Goal: Information Seeking & Learning: Learn about a topic

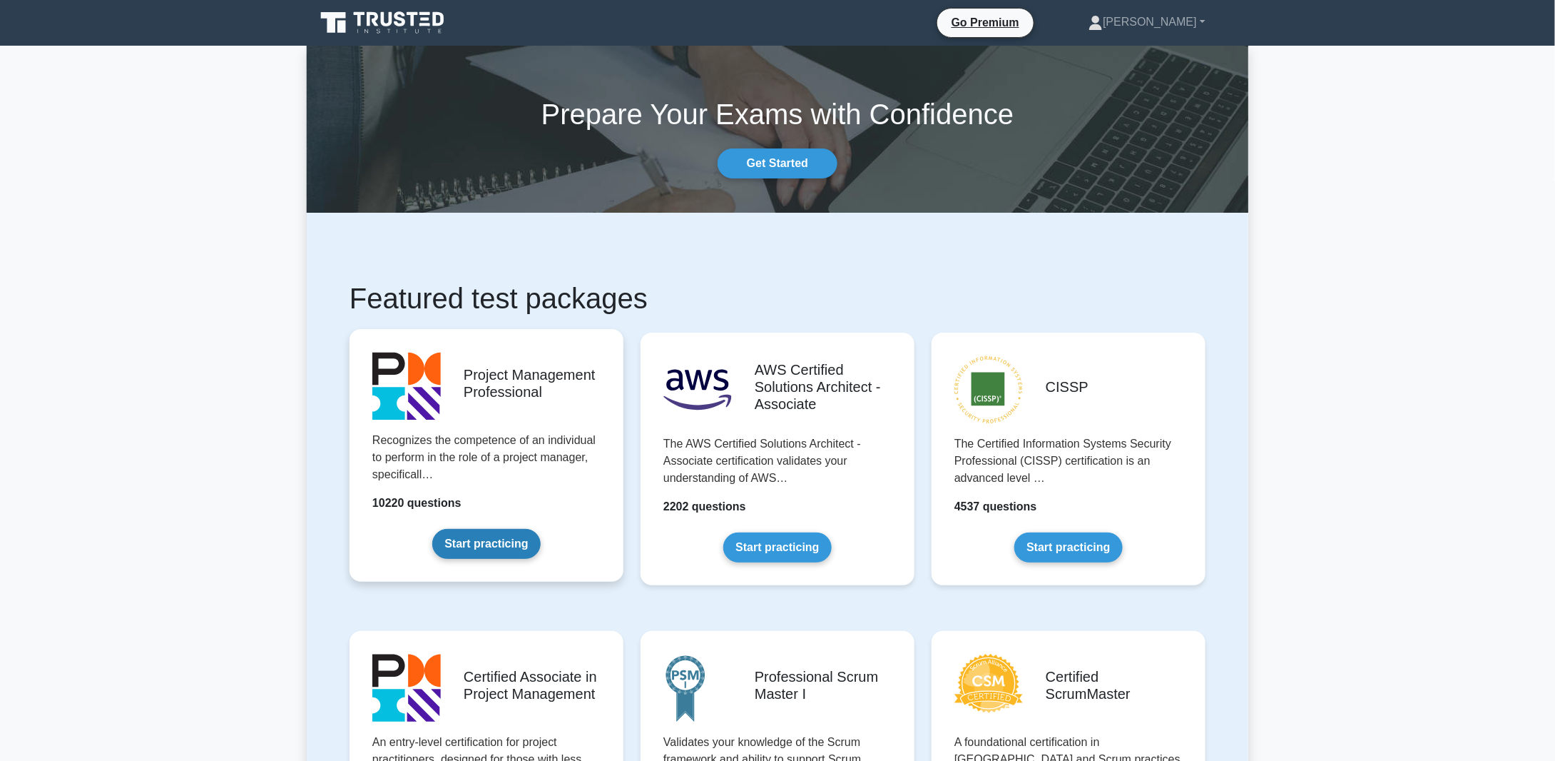
click at [477, 539] on link "Start practicing" at bounding box center [486, 544] width 108 height 30
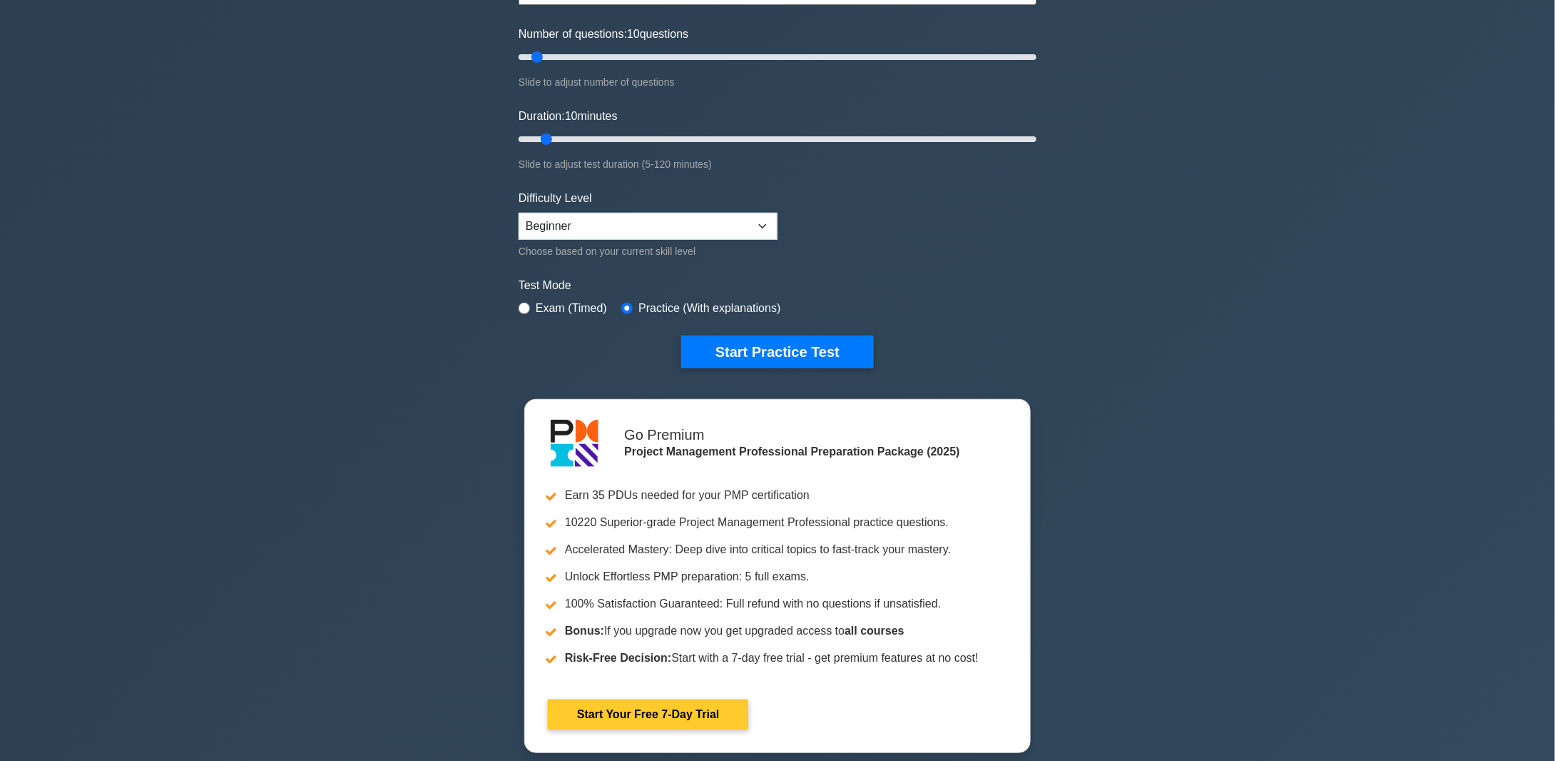
scroll to position [143, 0]
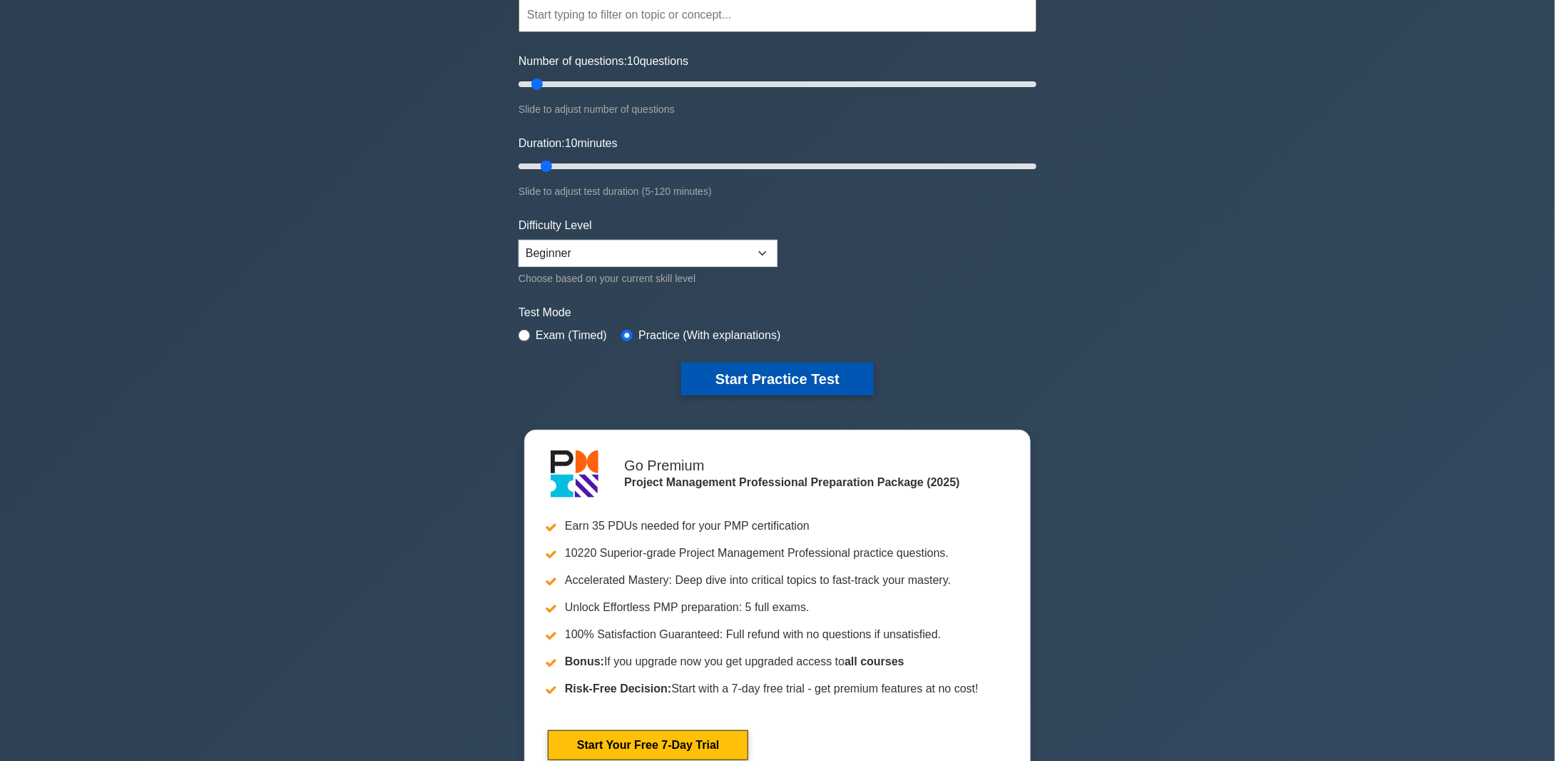
click at [761, 375] on button "Start Practice Test" at bounding box center [777, 378] width 193 height 33
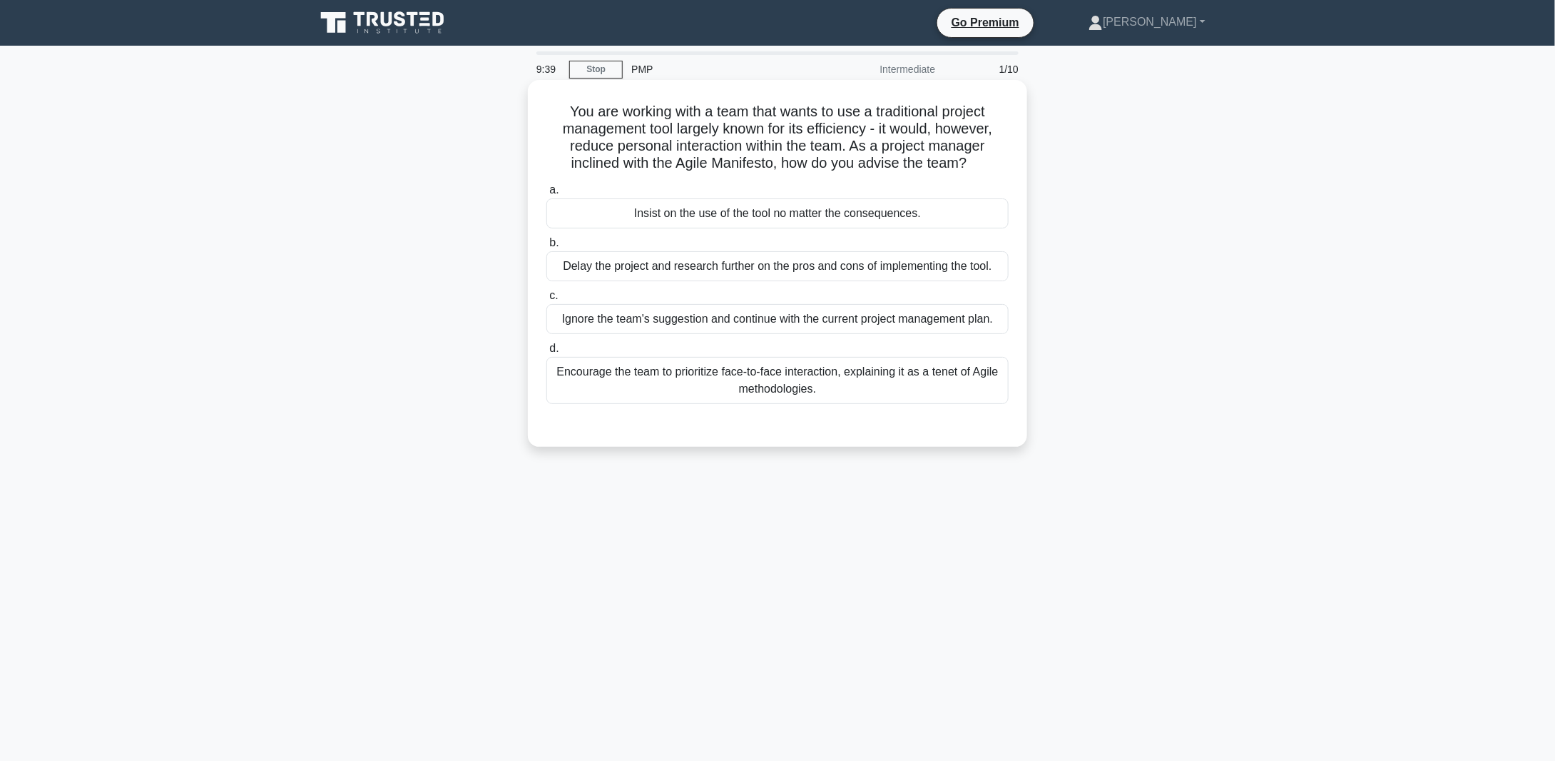
click at [629, 370] on div "Encourage the team to prioritize face-to-face interaction, explaining it as a t…" at bounding box center [777, 380] width 462 height 47
click at [546, 353] on input "d. Encourage the team to prioritize face-to-face interaction, explaining it as …" at bounding box center [546, 348] width 0 height 9
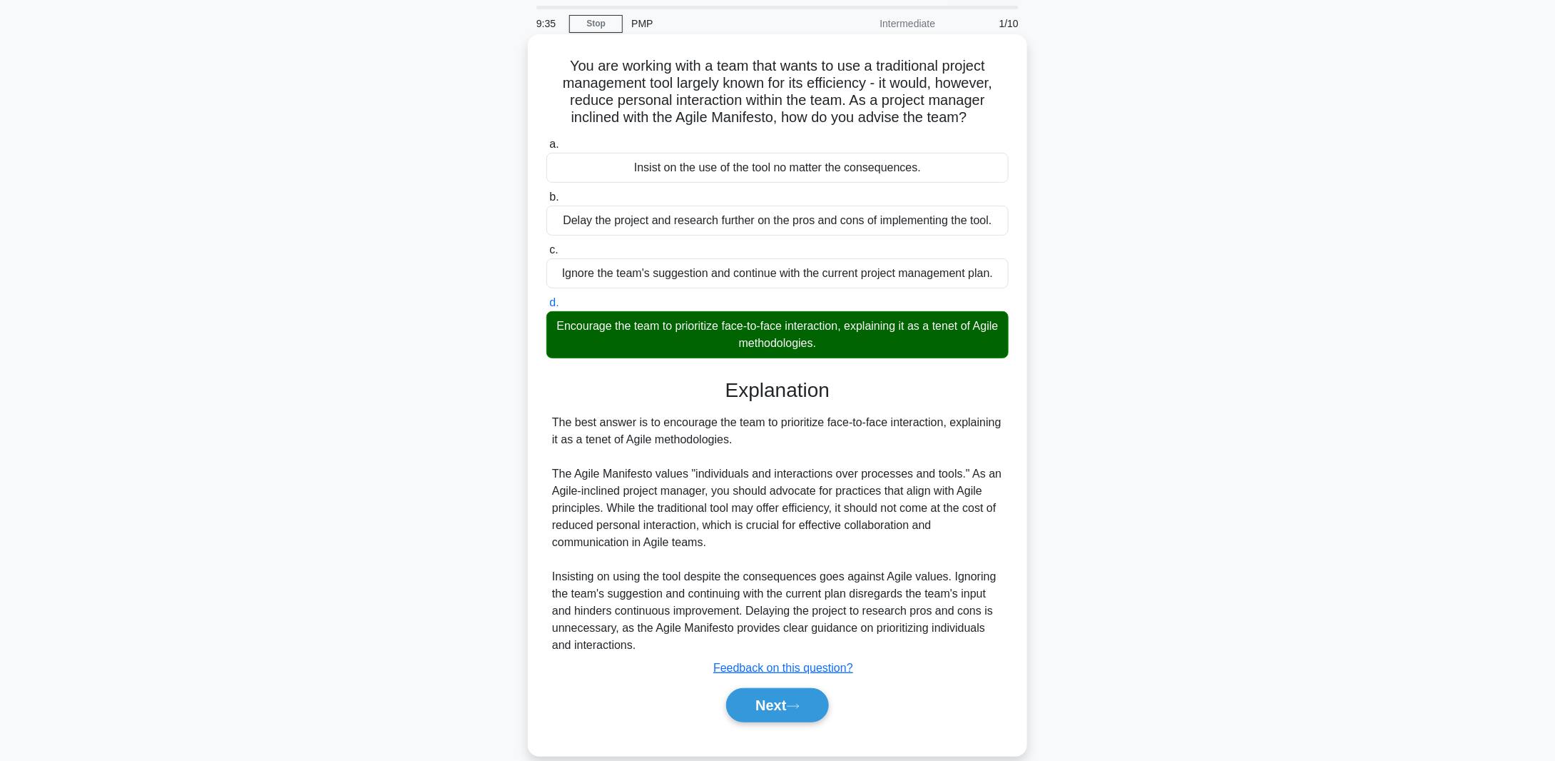
scroll to position [65, 0]
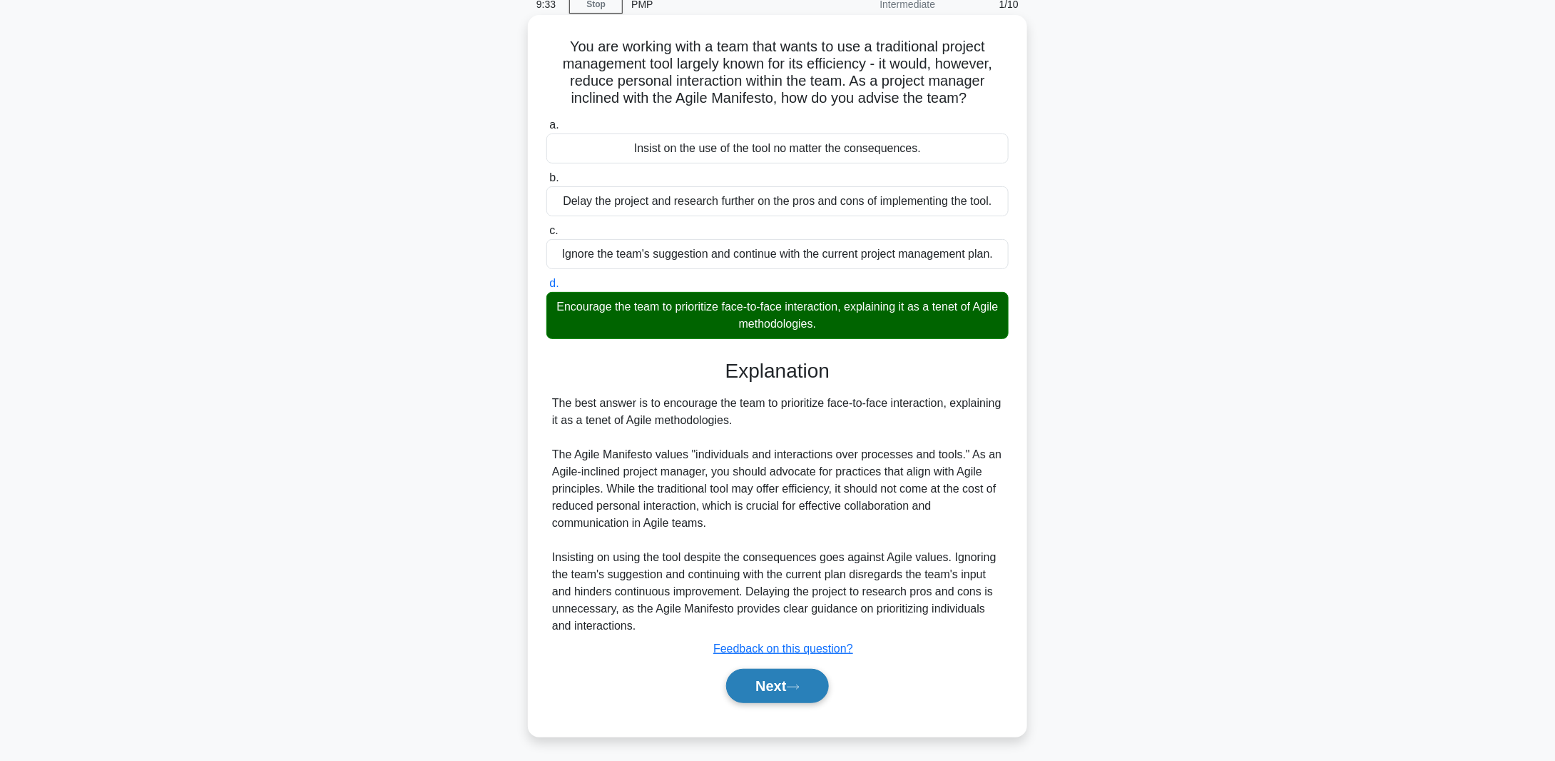
click at [783, 685] on button "Next" at bounding box center [777, 685] width 102 height 34
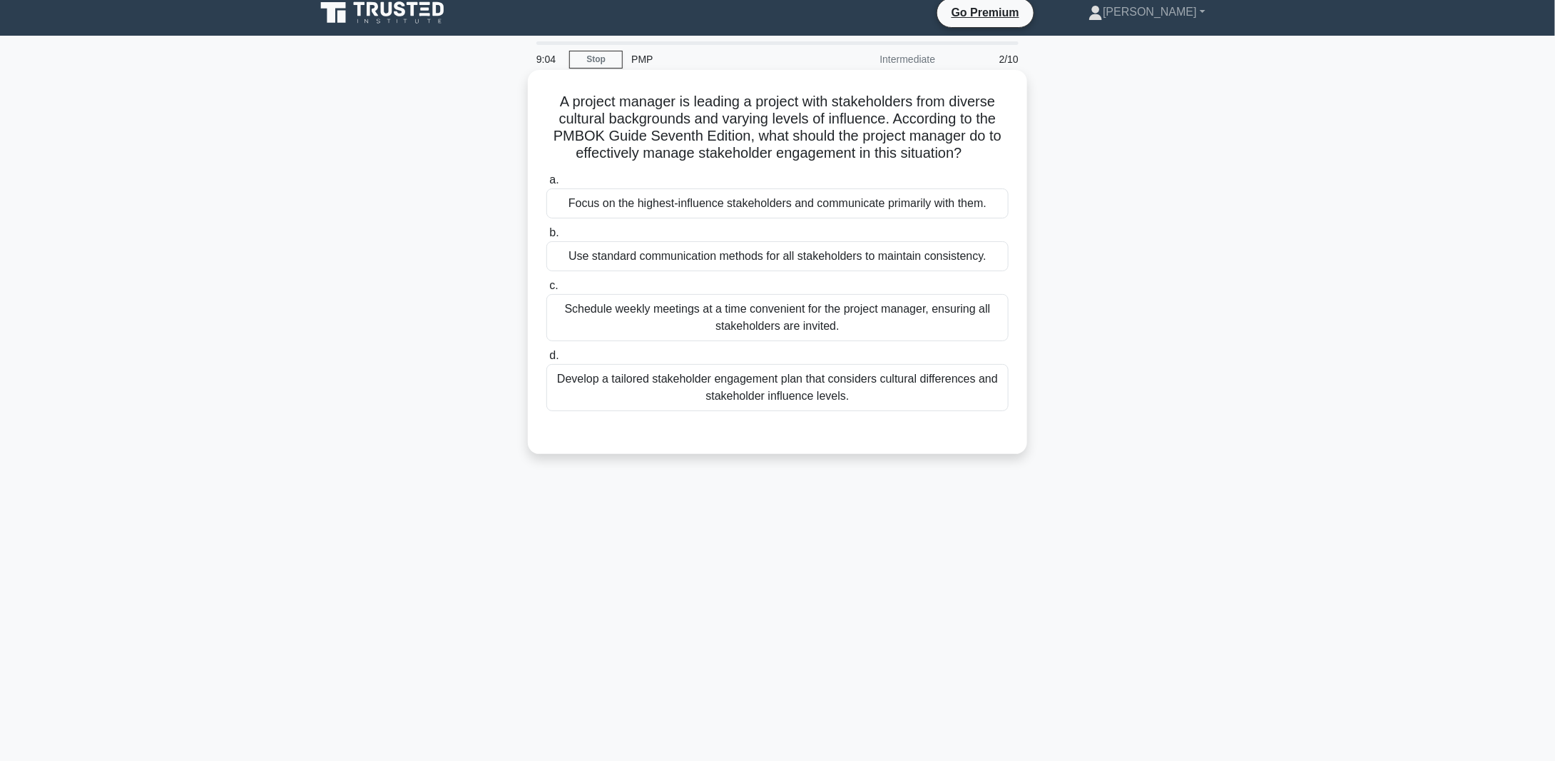
click at [636, 382] on div "Develop a tailored stakeholder engagement plan that considers cultural differen…" at bounding box center [777, 387] width 462 height 47
click at [546, 360] on input "d. Develop a tailored stakeholder engagement plan that considers cultural diffe…" at bounding box center [546, 355] width 0 height 9
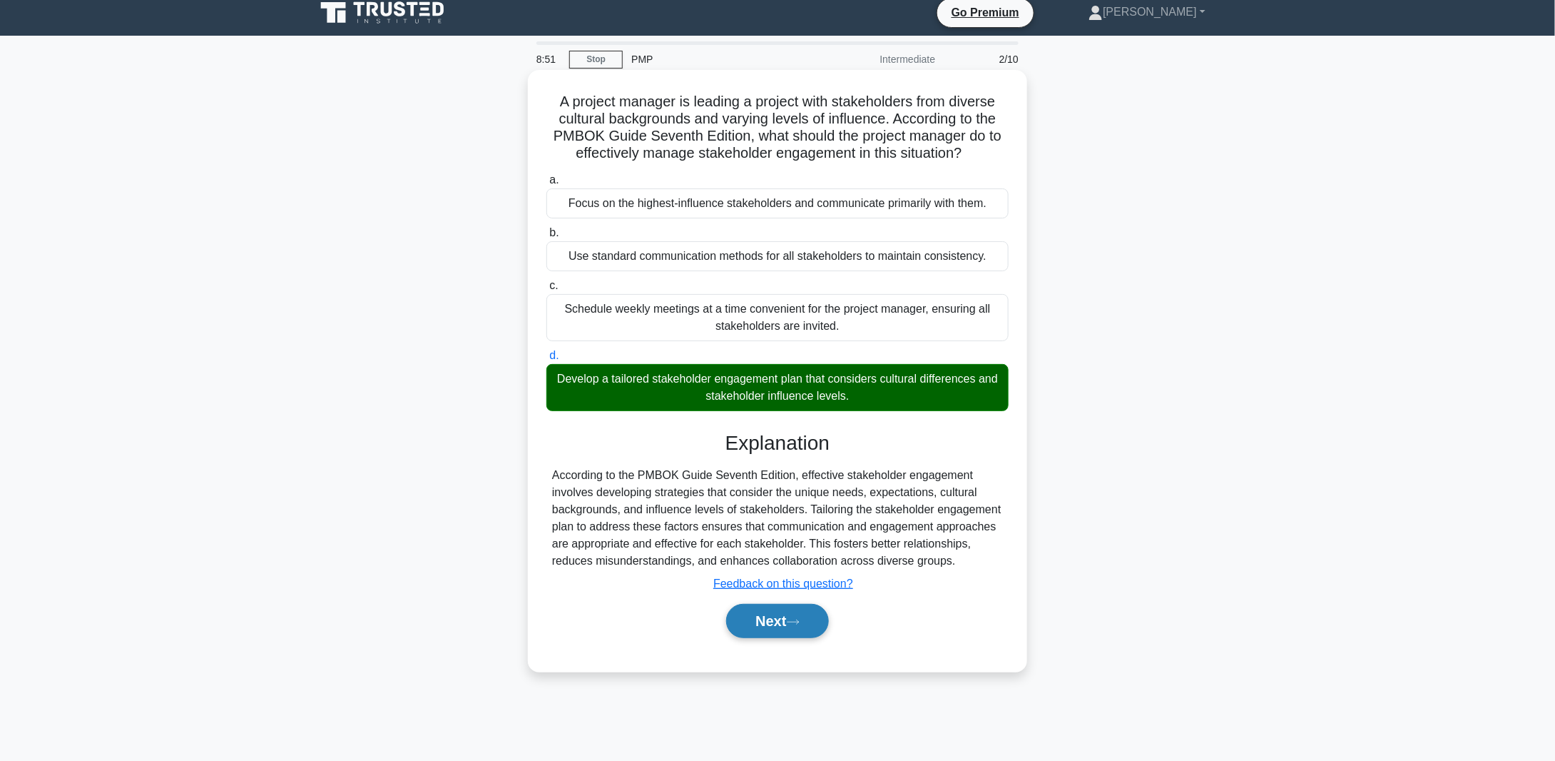
click at [775, 616] on button "Next" at bounding box center [777, 621] width 102 height 34
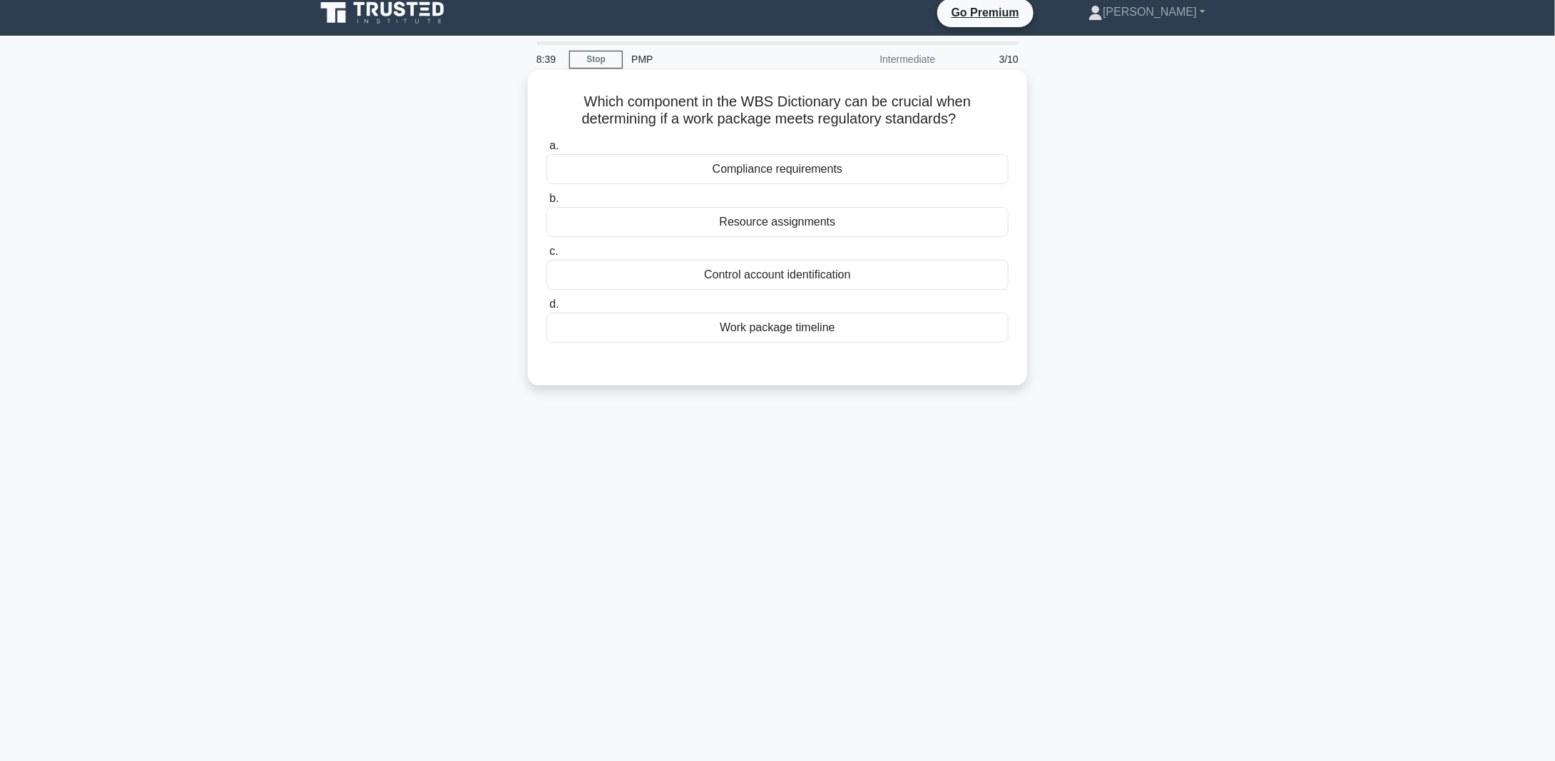
click at [789, 168] on div "Compliance requirements" at bounding box center [777, 169] width 462 height 30
click at [546, 151] on input "a. Compliance requirements" at bounding box center [546, 145] width 0 height 9
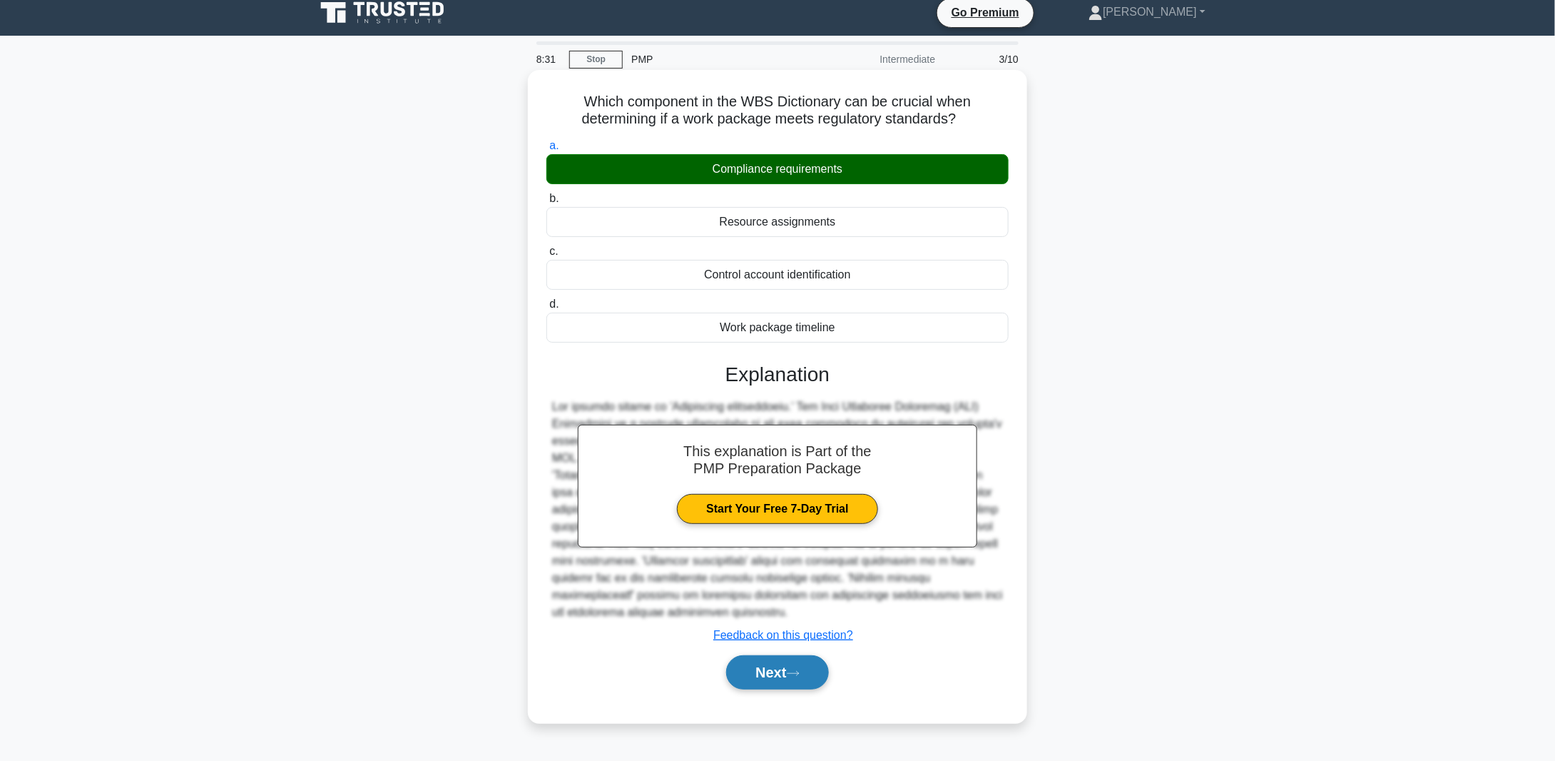
click at [800, 671] on icon at bounding box center [793, 673] width 13 height 8
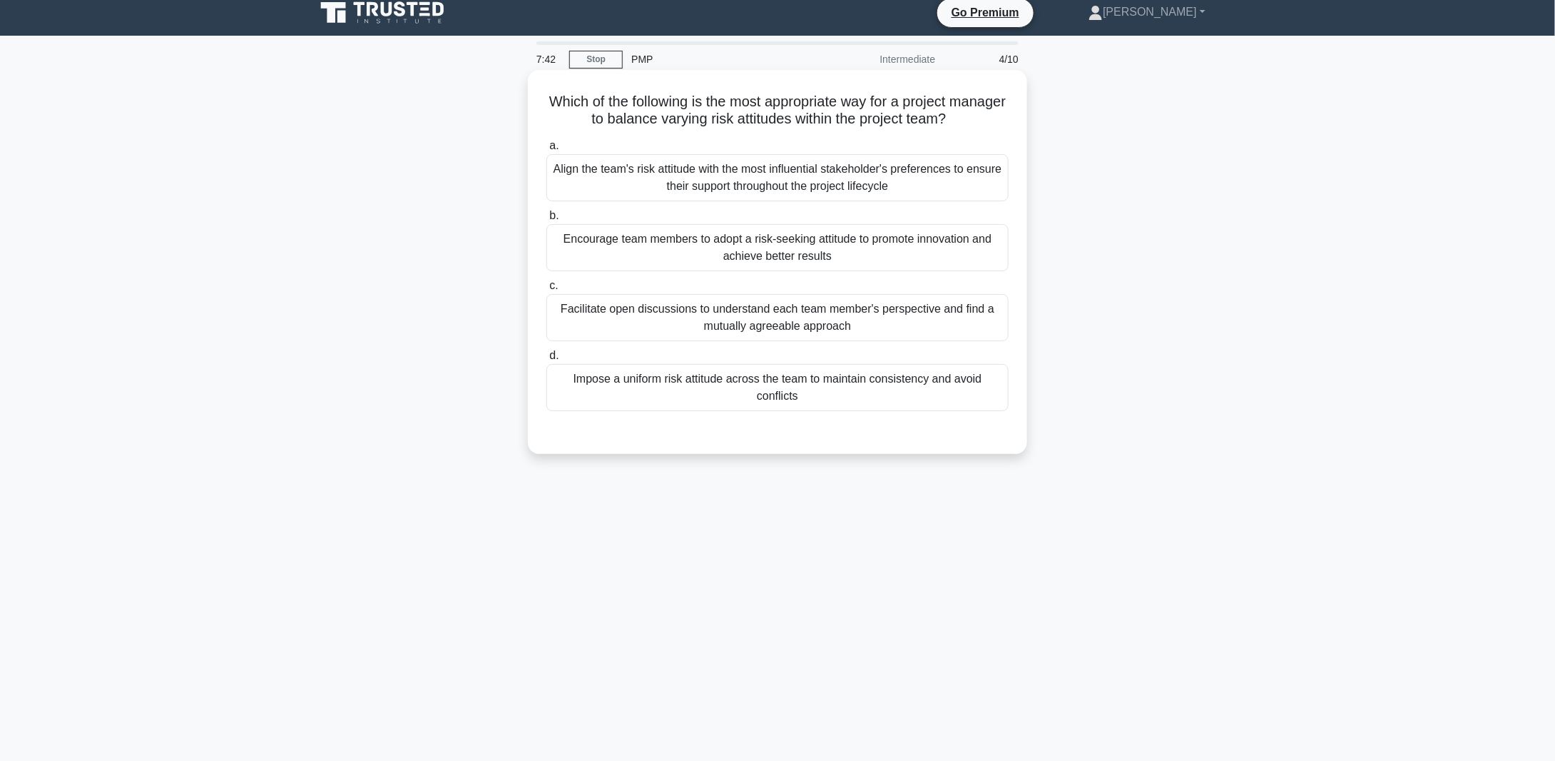
click at [703, 311] on div "Facilitate open discussions to understand each team member's perspective and fi…" at bounding box center [777, 317] width 462 height 47
click at [546, 290] on input "c. Facilitate open discussions to understand each team member's perspective and…" at bounding box center [546, 285] width 0 height 9
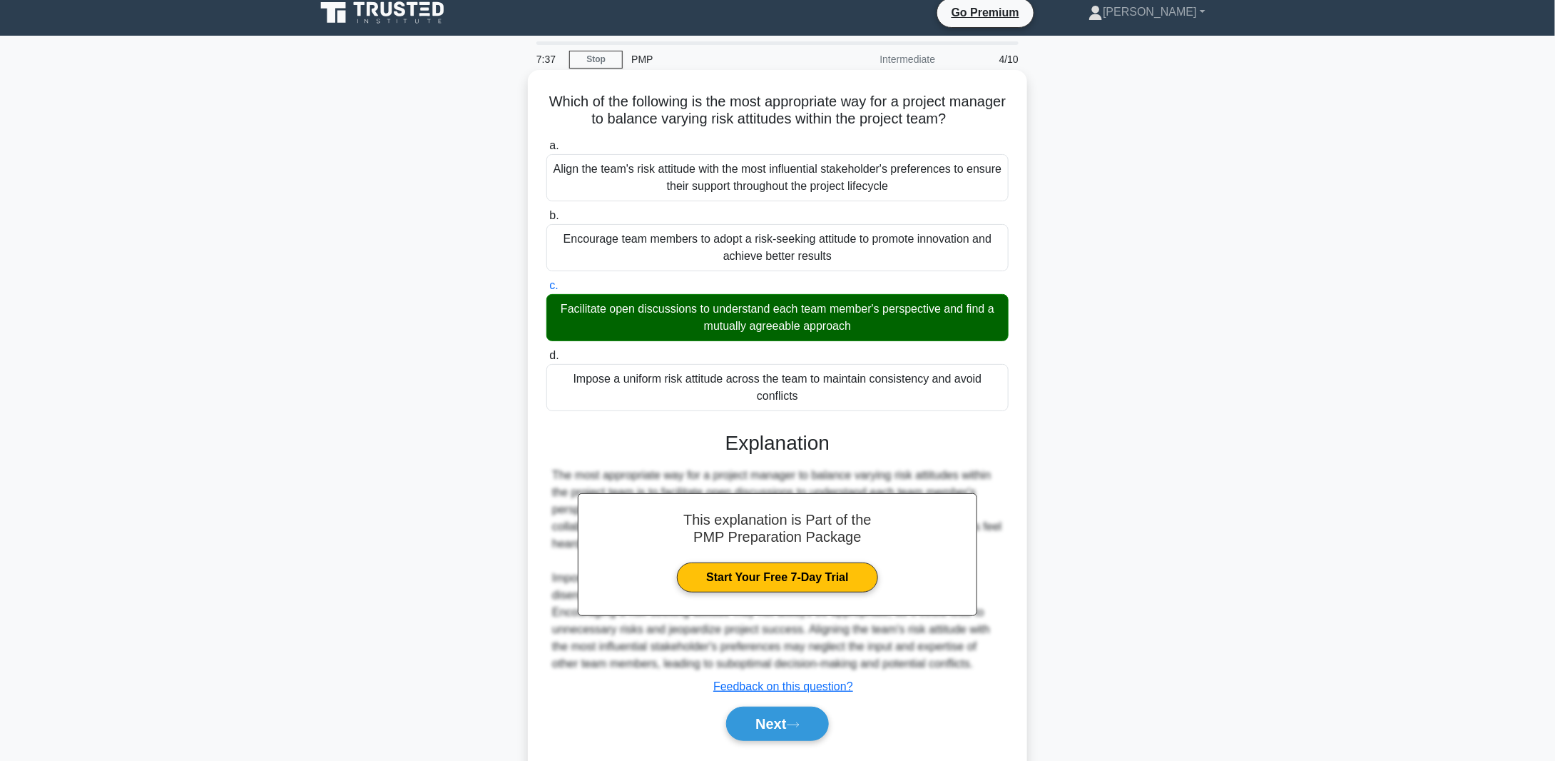
scroll to position [48, 0]
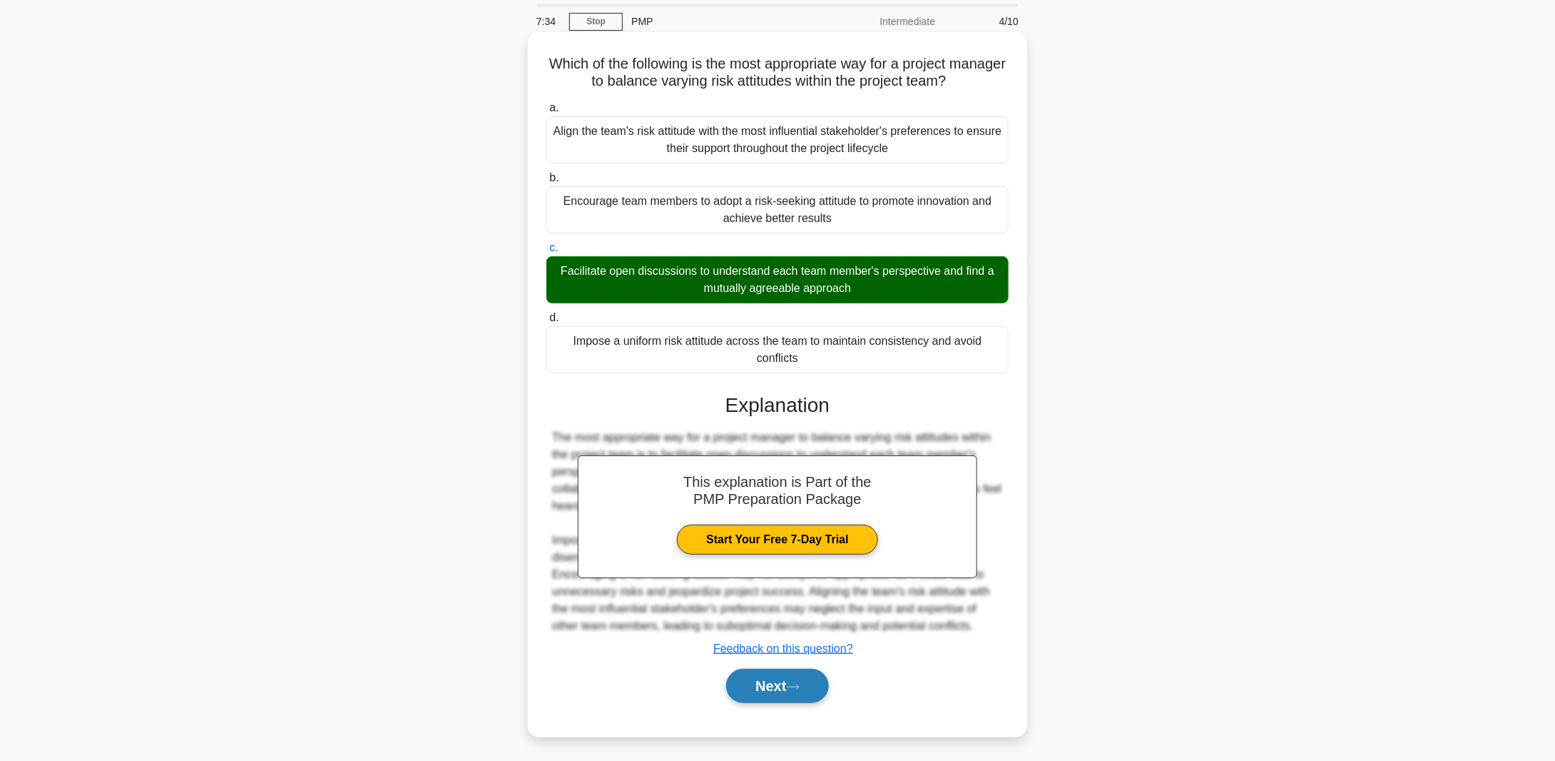
click at [776, 687] on button "Next" at bounding box center [777, 685] width 102 height 34
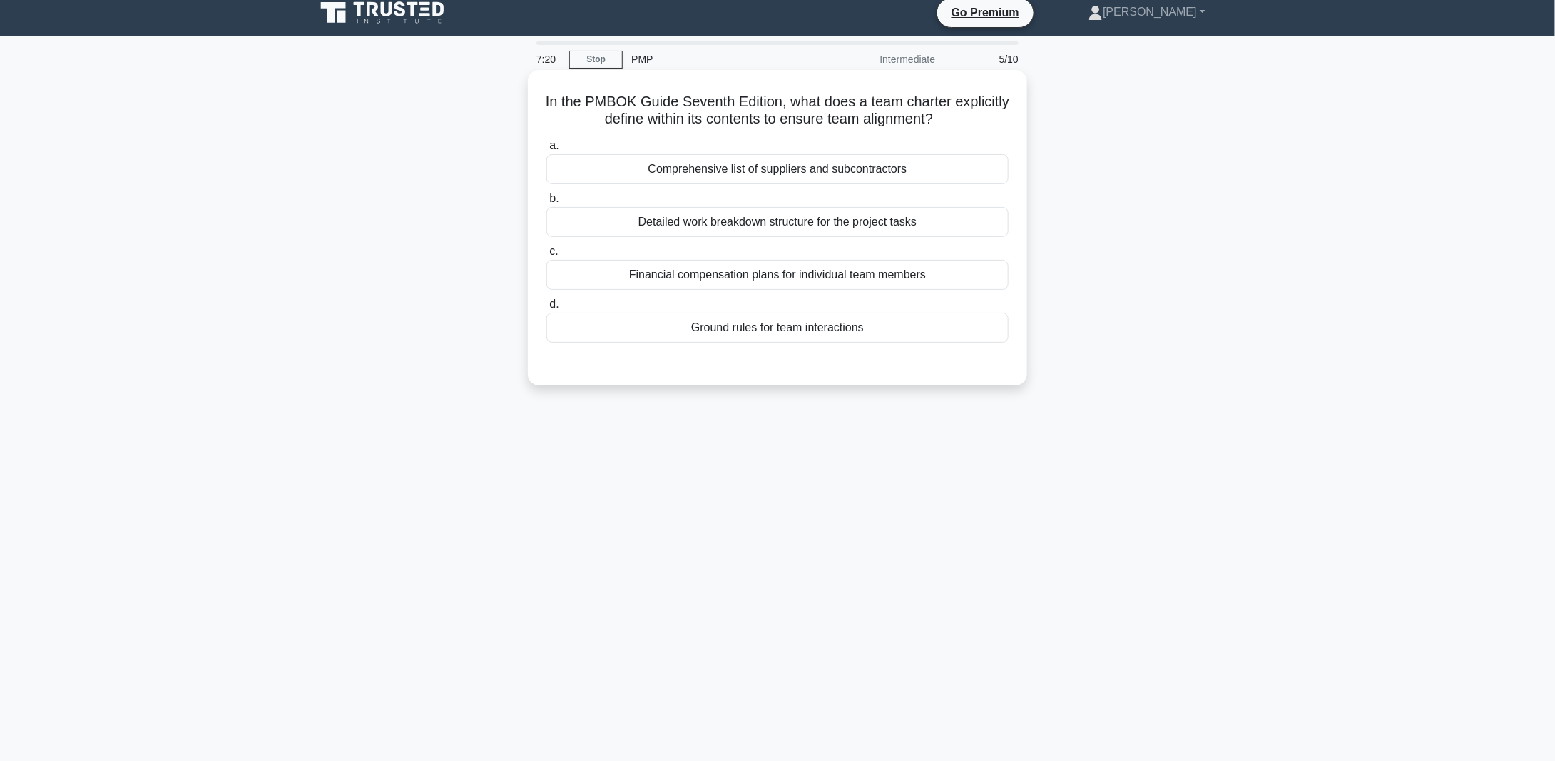
click at [746, 333] on div "Ground rules for team interactions" at bounding box center [777, 327] width 462 height 30
click at [546, 309] on input "d. Ground rules for team interactions" at bounding box center [546, 304] width 0 height 9
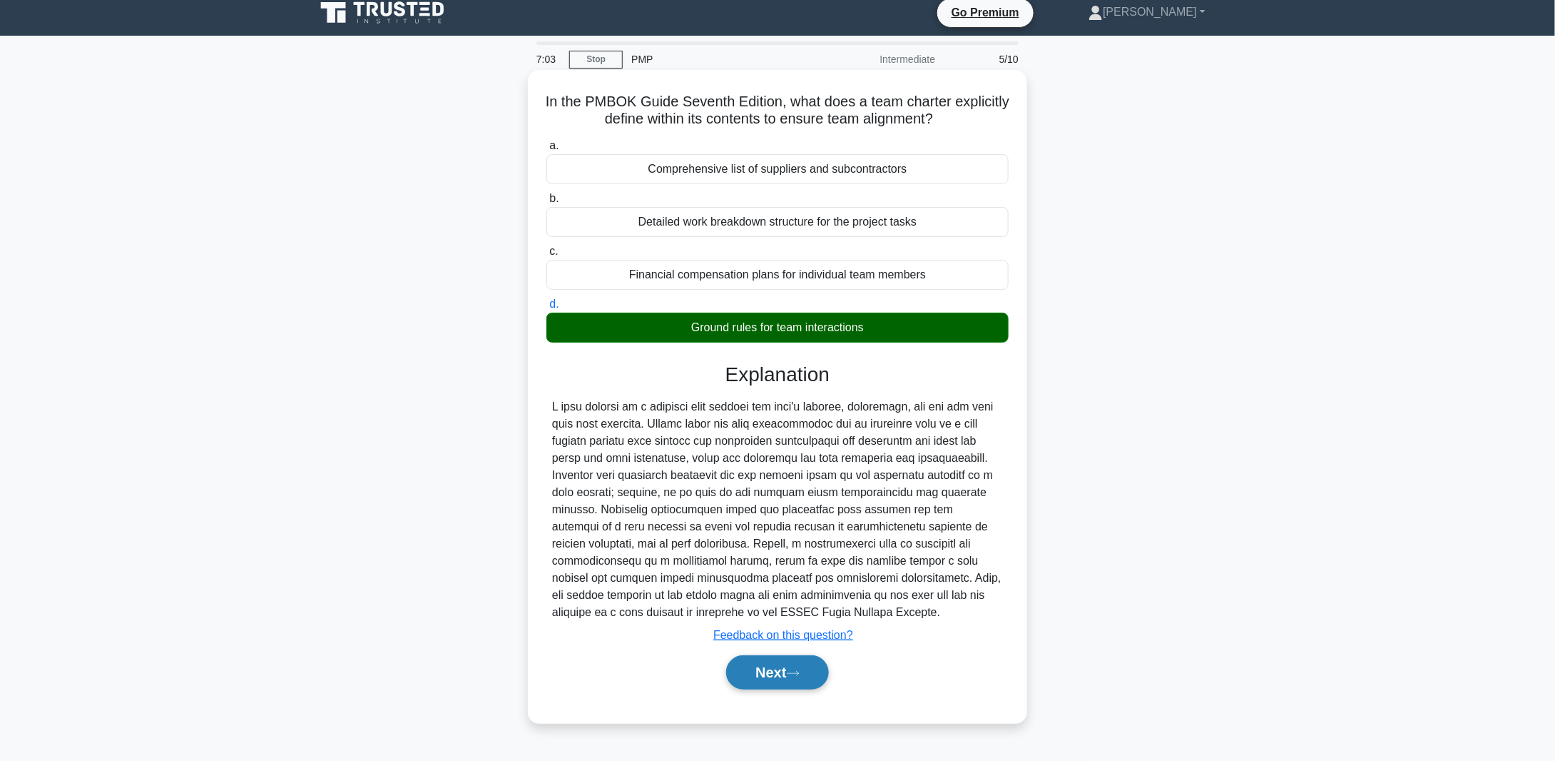
click at [778, 676] on button "Next" at bounding box center [777, 672] width 102 height 34
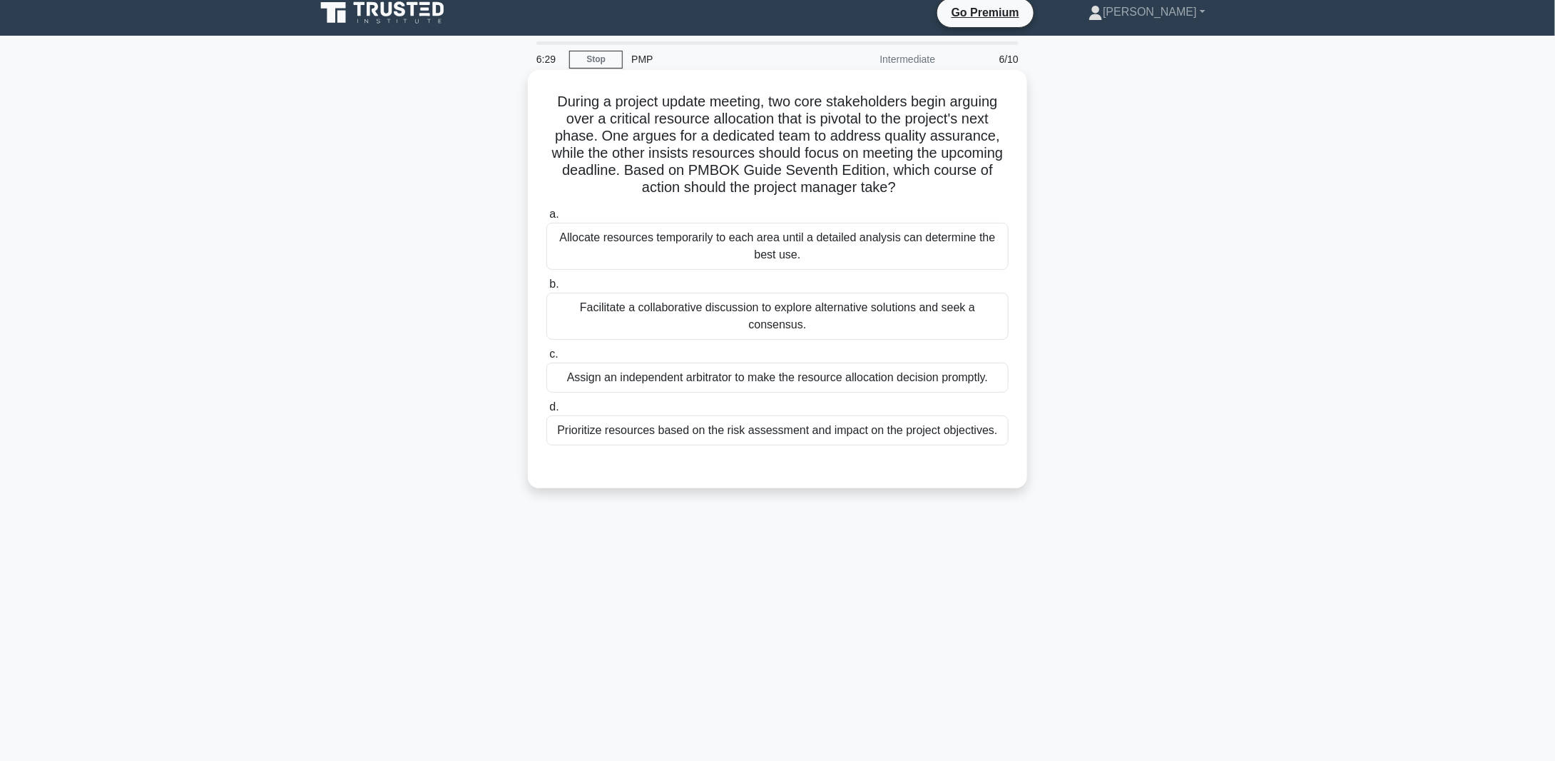
click at [763, 310] on div "Facilitate a collaborative discussion to explore alternative solutions and seek…" at bounding box center [777, 316] width 462 height 47
click at [546, 289] on input "b. Facilitate a collaborative discussion to explore alternative solutions and s…" at bounding box center [546, 284] width 0 height 9
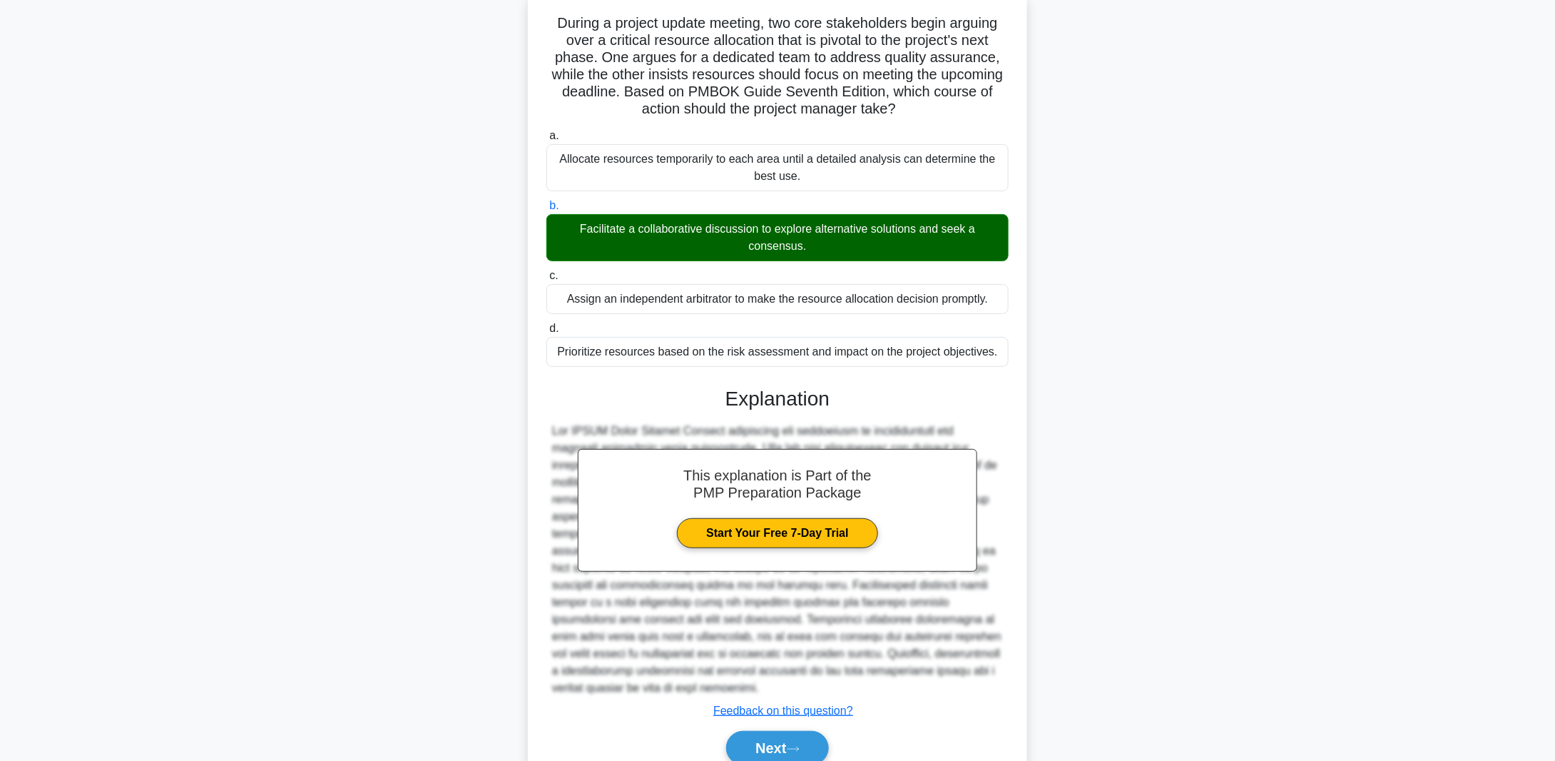
scroll to position [151, 0]
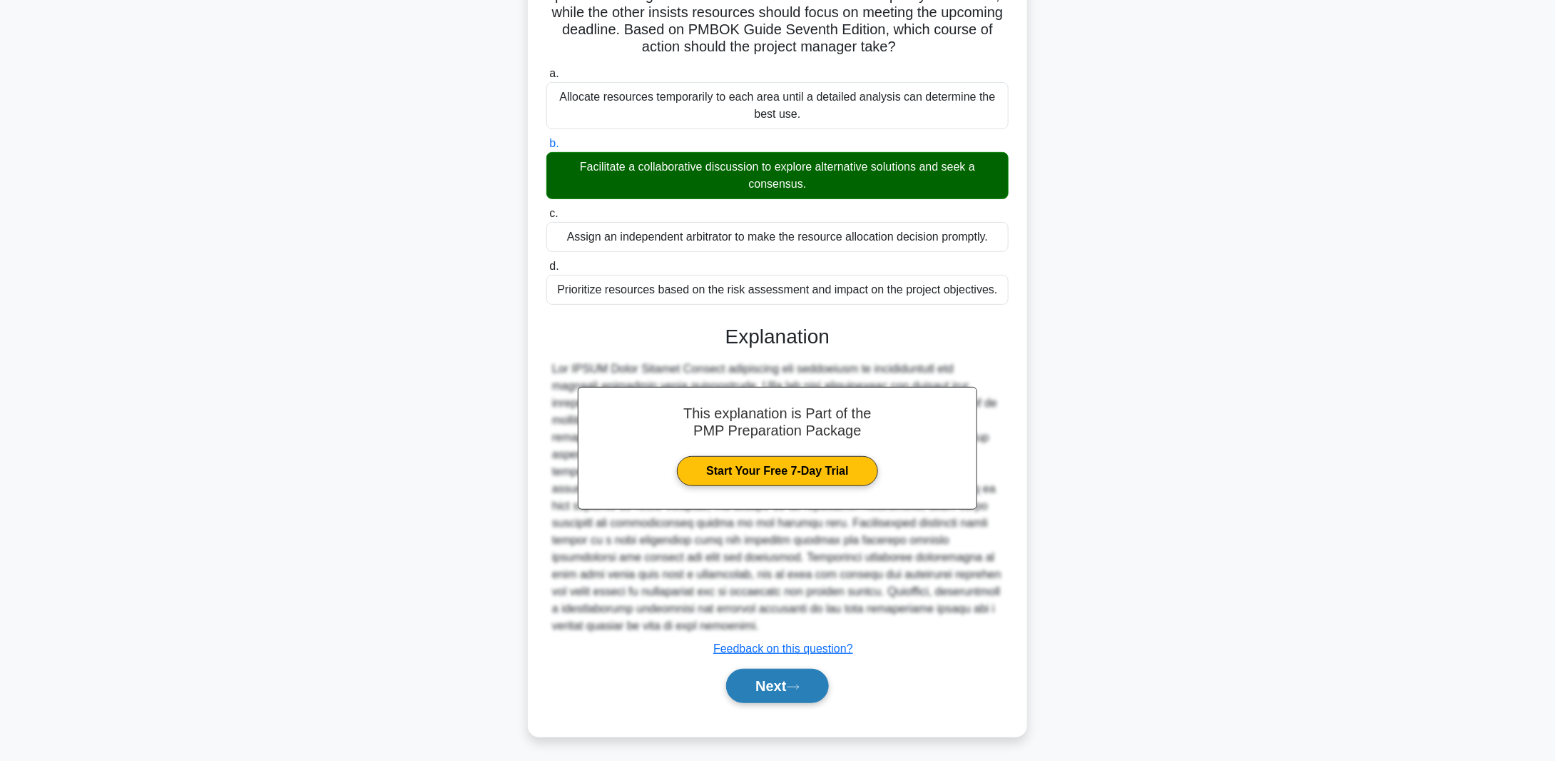
click at [775, 690] on button "Next" at bounding box center [777, 685] width 102 height 34
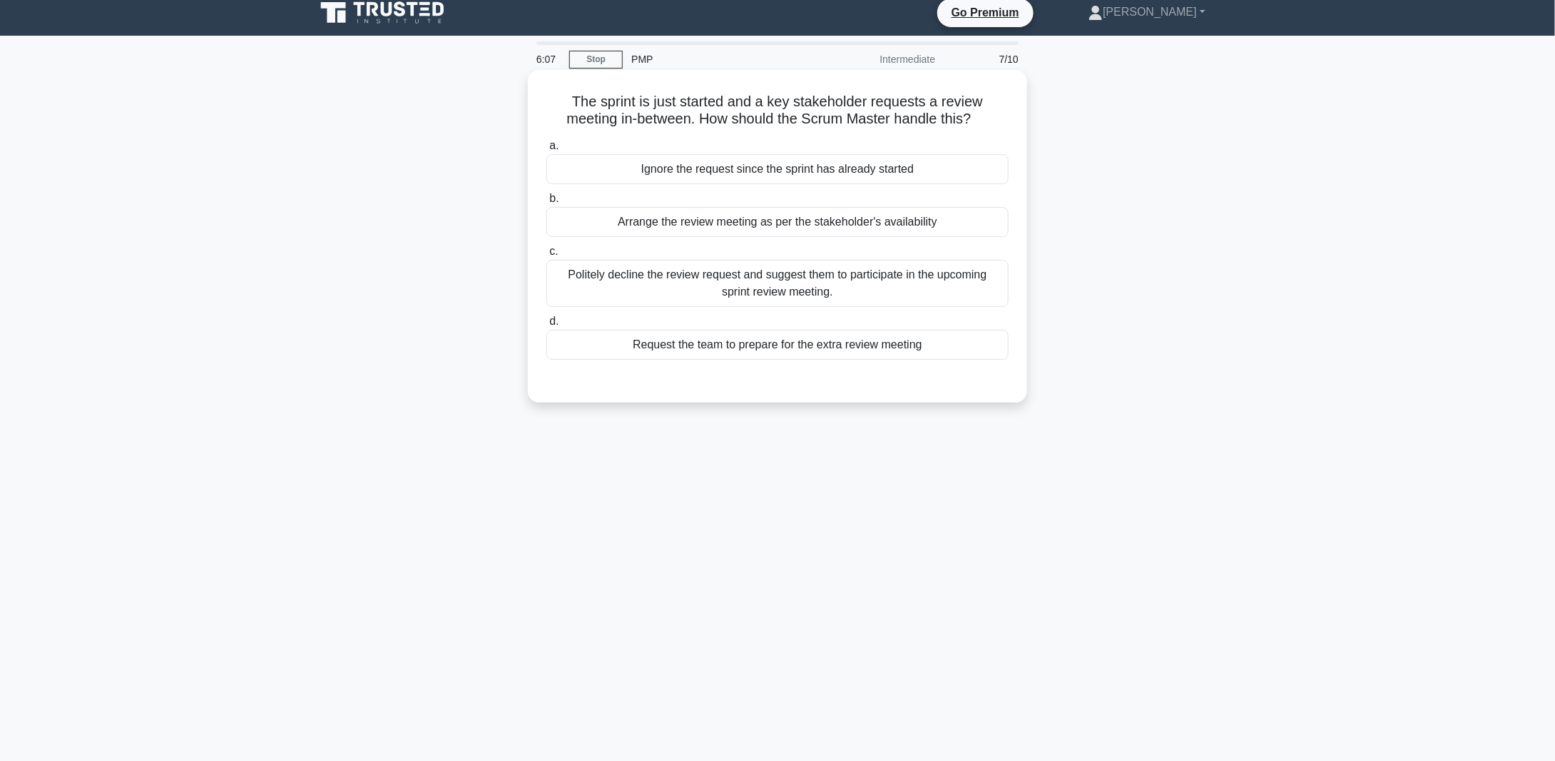
click at [808, 277] on div "Politely decline the review request and suggest them to participate in the upco…" at bounding box center [777, 283] width 462 height 47
click at [546, 256] on input "c. Politely decline the review request and suggest them to participate in the u…" at bounding box center [546, 251] width 0 height 9
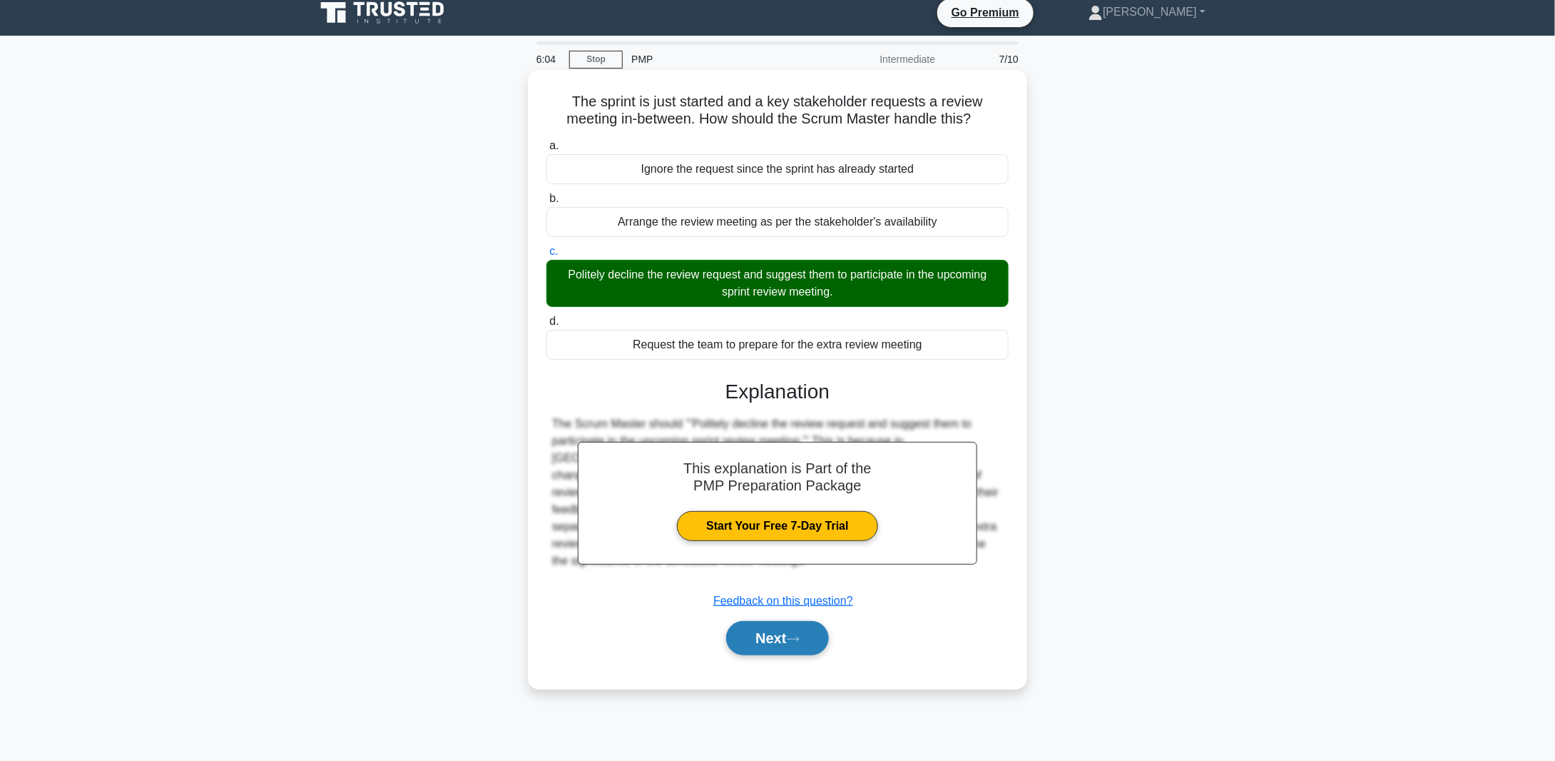
click at [775, 634] on button "Next" at bounding box center [777, 638] width 102 height 34
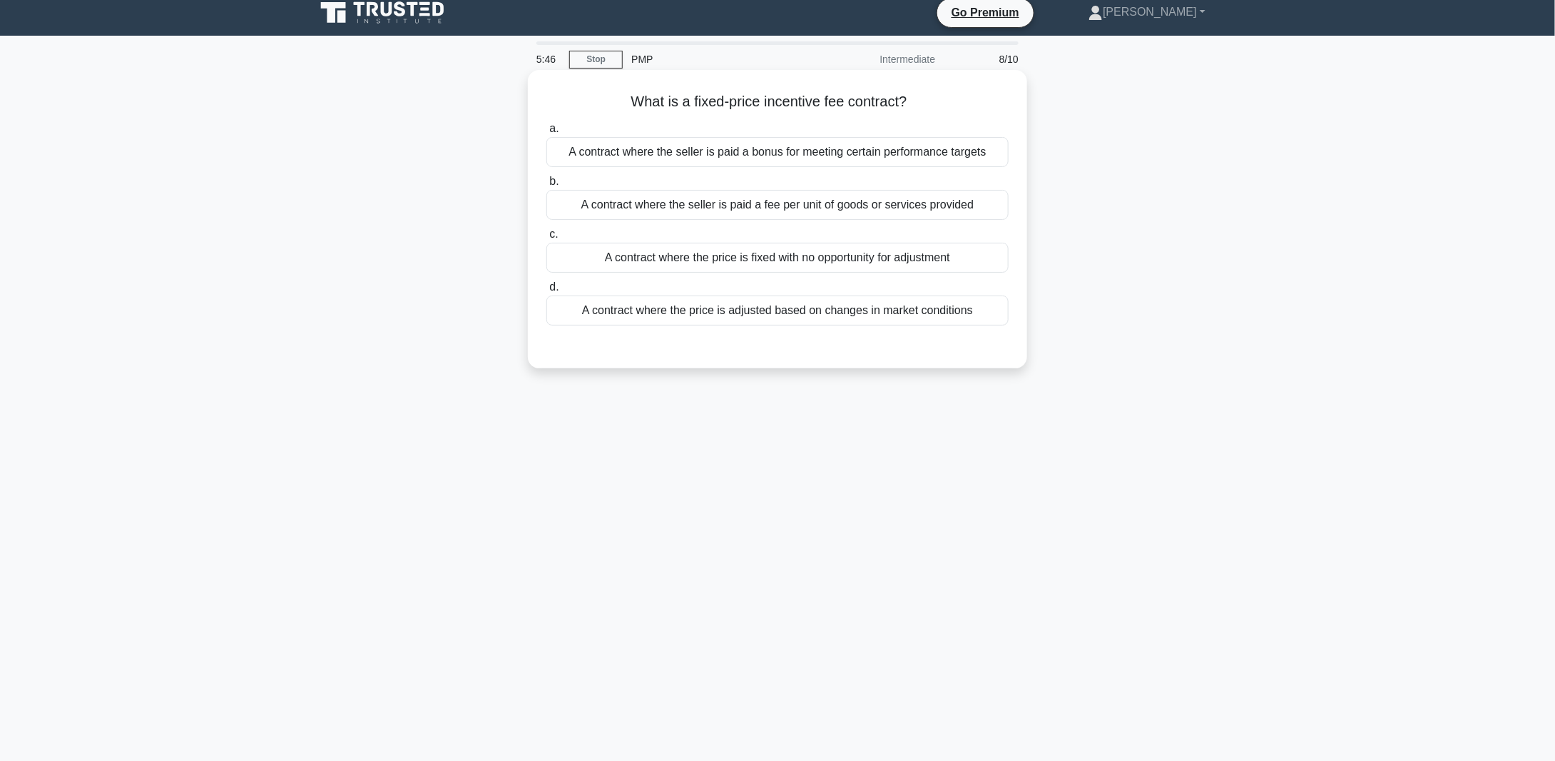
click at [836, 153] on div "A contract where the seller is paid a bonus for meeting certain performance tar…" at bounding box center [777, 152] width 462 height 30
click at [546, 133] on input "a. A contract where the seller is paid a bonus for meeting certain performance …" at bounding box center [546, 128] width 0 height 9
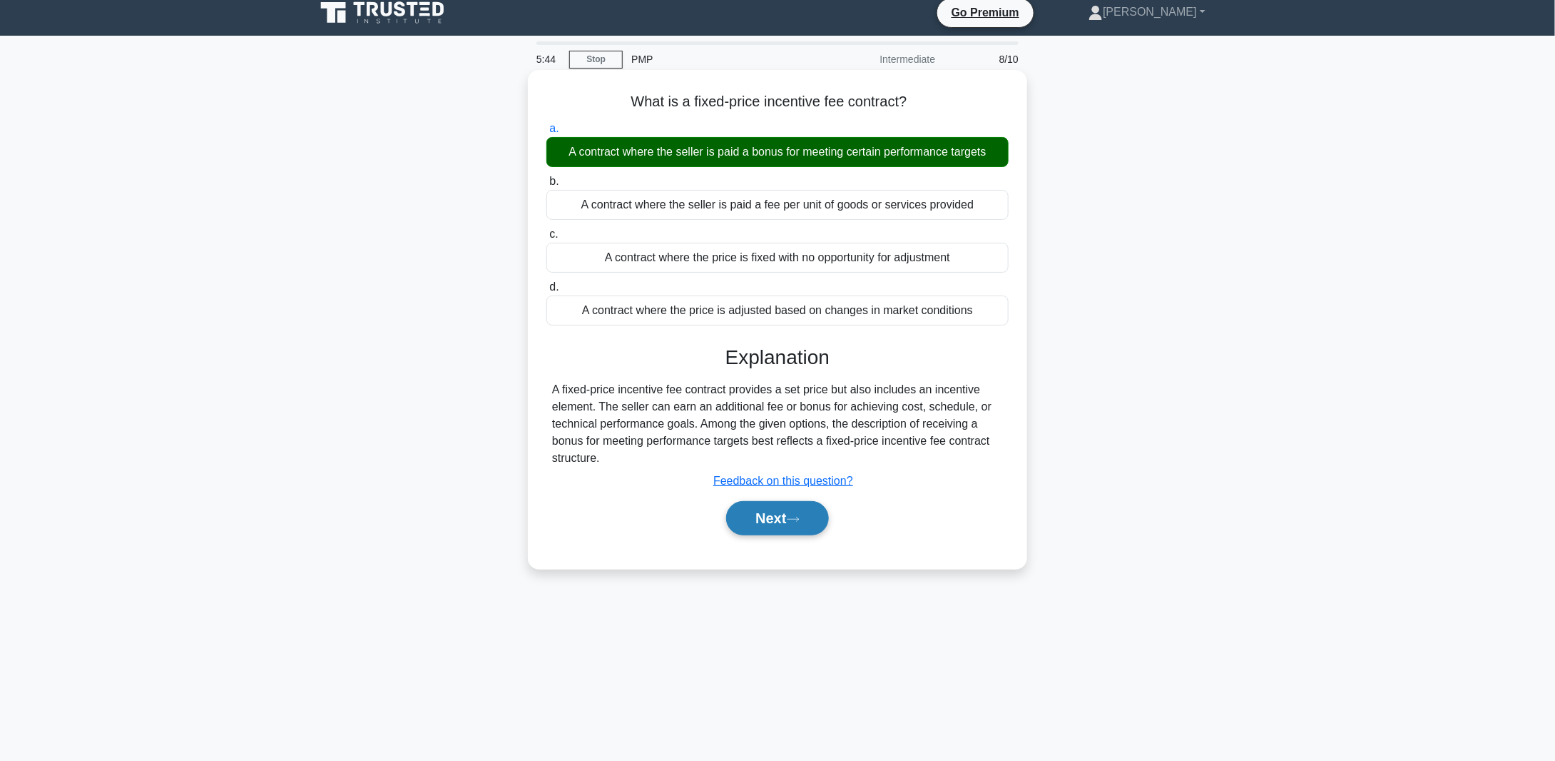
click at [763, 511] on button "Next" at bounding box center [777, 518] width 102 height 34
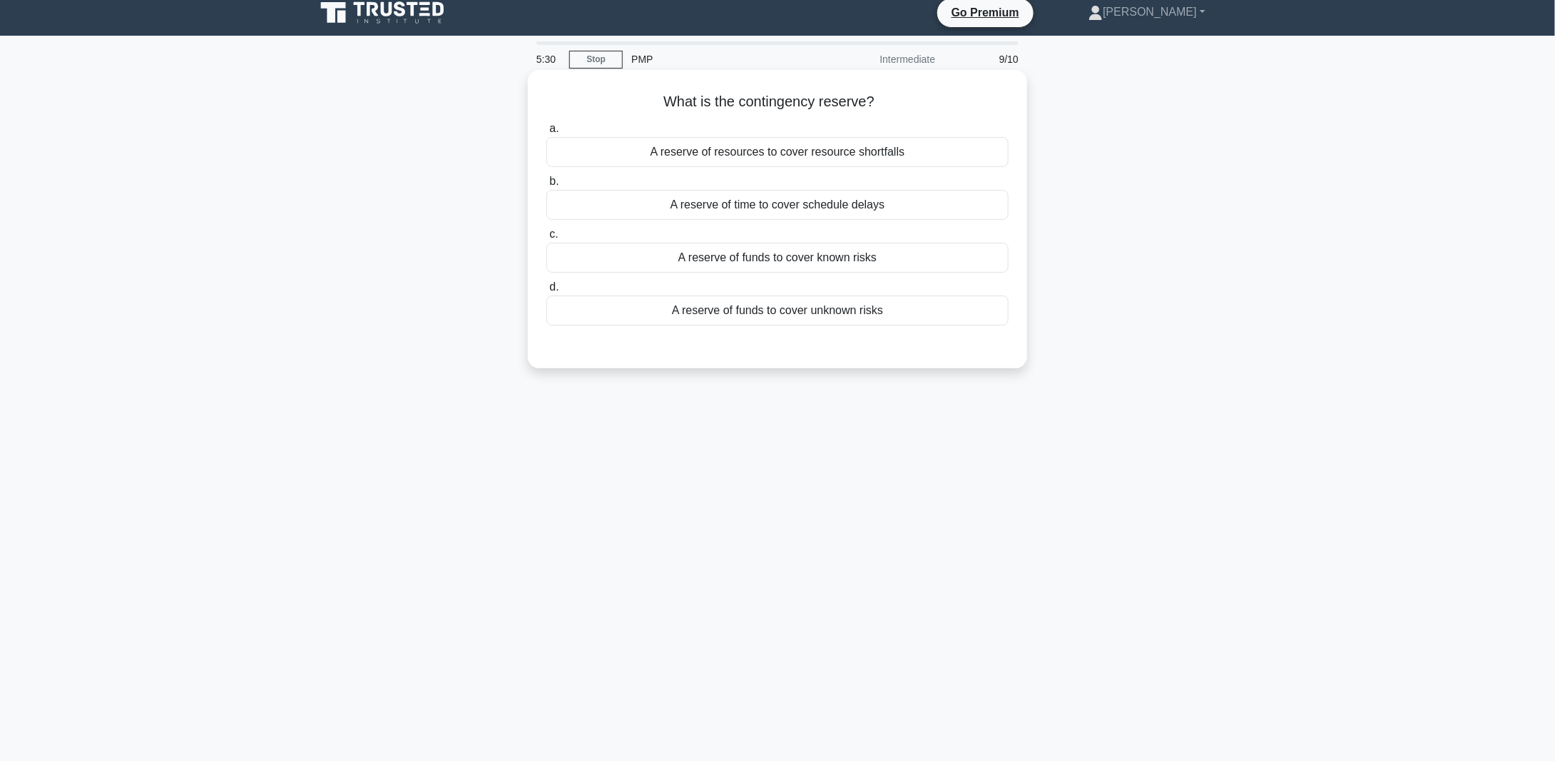
click at [765, 254] on div "A reserve of funds to cover known risks" at bounding box center [777, 258] width 462 height 30
click at [546, 239] on input "c. A reserve of funds to cover known risks" at bounding box center [546, 234] width 0 height 9
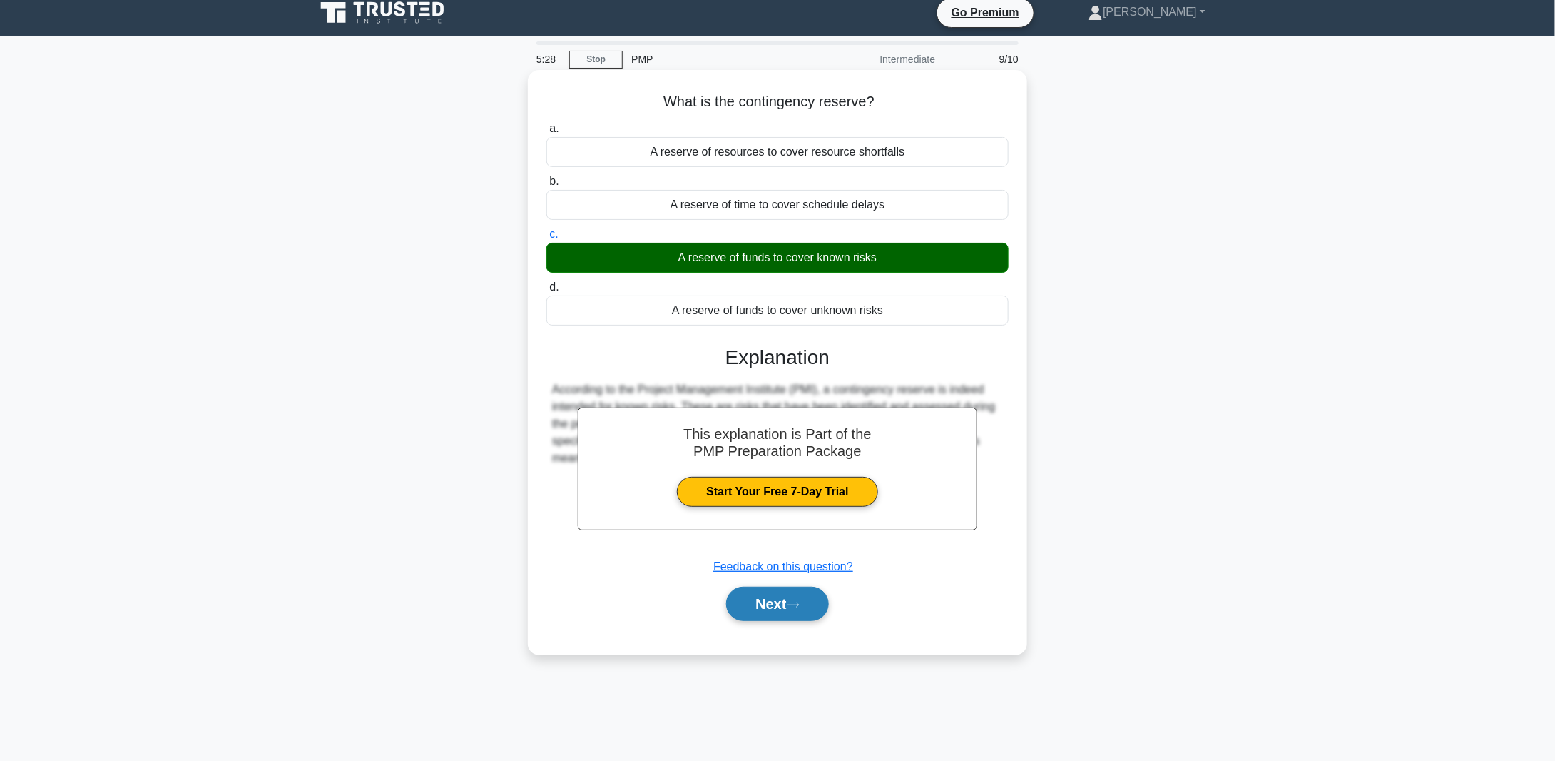
click at [785, 606] on button "Next" at bounding box center [777, 603] width 102 height 34
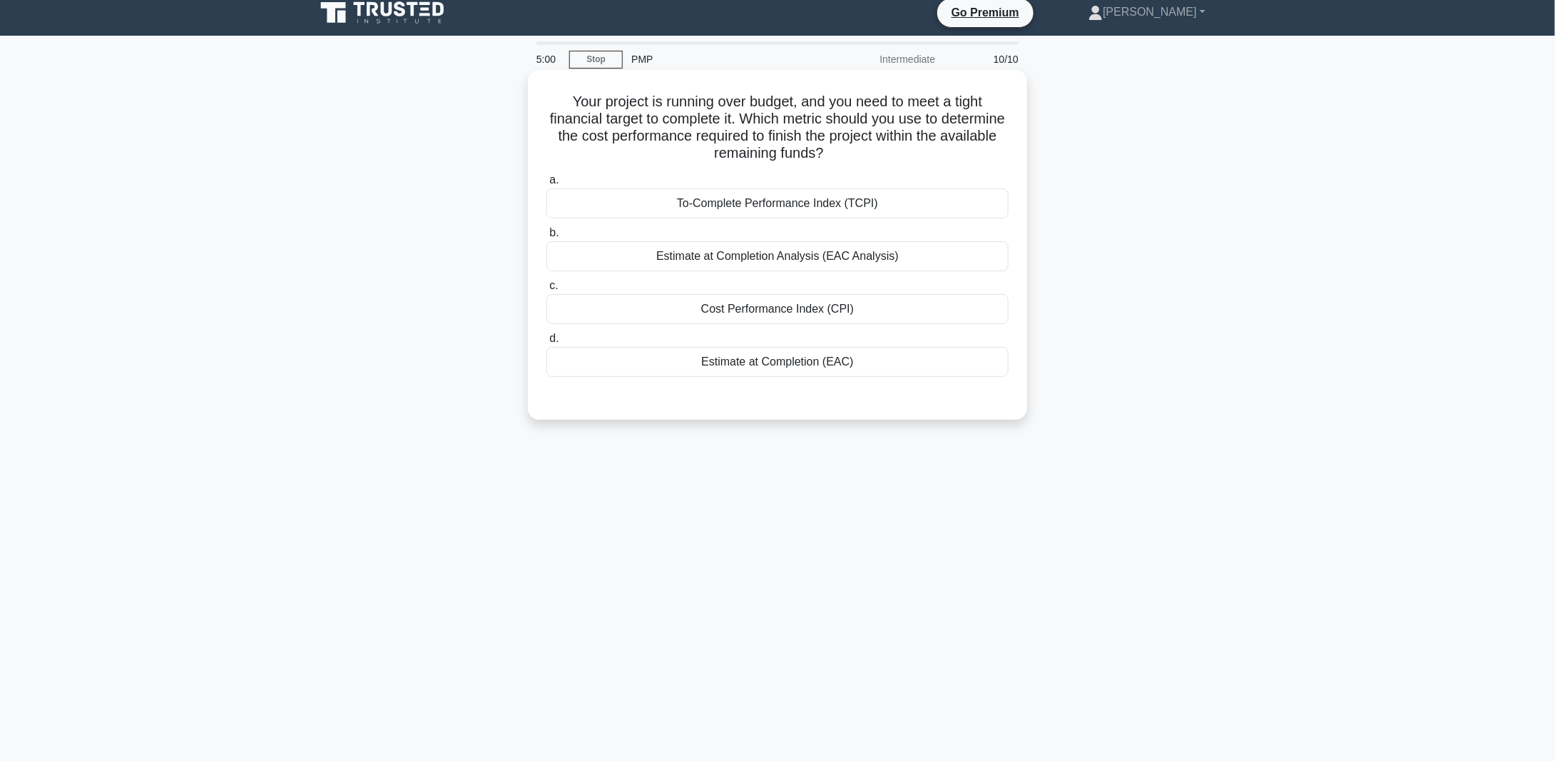
click at [791, 203] on div "To-Complete Performance Index (TCPI)" at bounding box center [777, 203] width 462 height 30
click at [546, 185] on input "a. To-Complete Performance Index (TCPI)" at bounding box center [546, 180] width 0 height 9
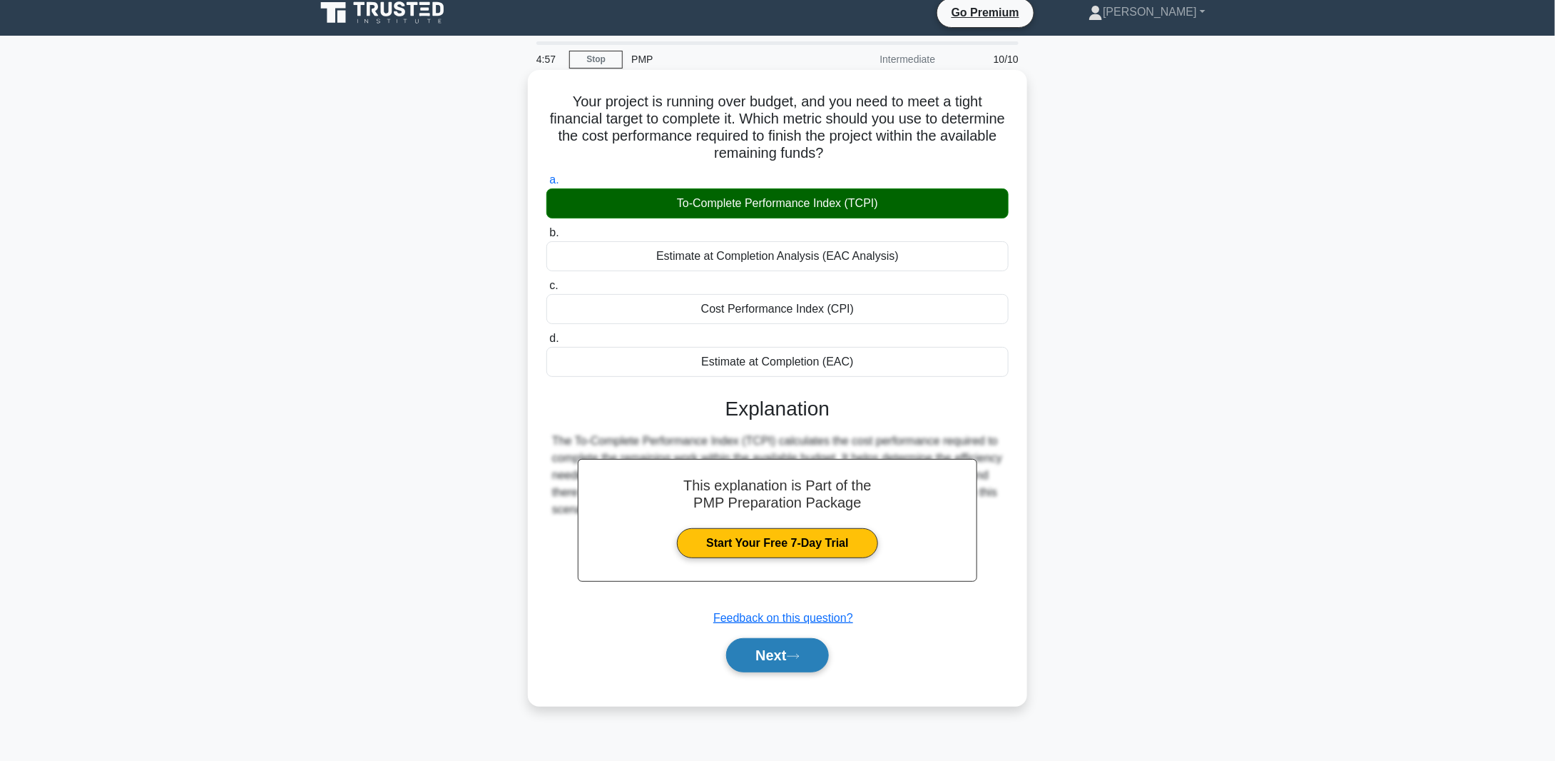
click at [763, 649] on button "Next" at bounding box center [777, 655] width 102 height 34
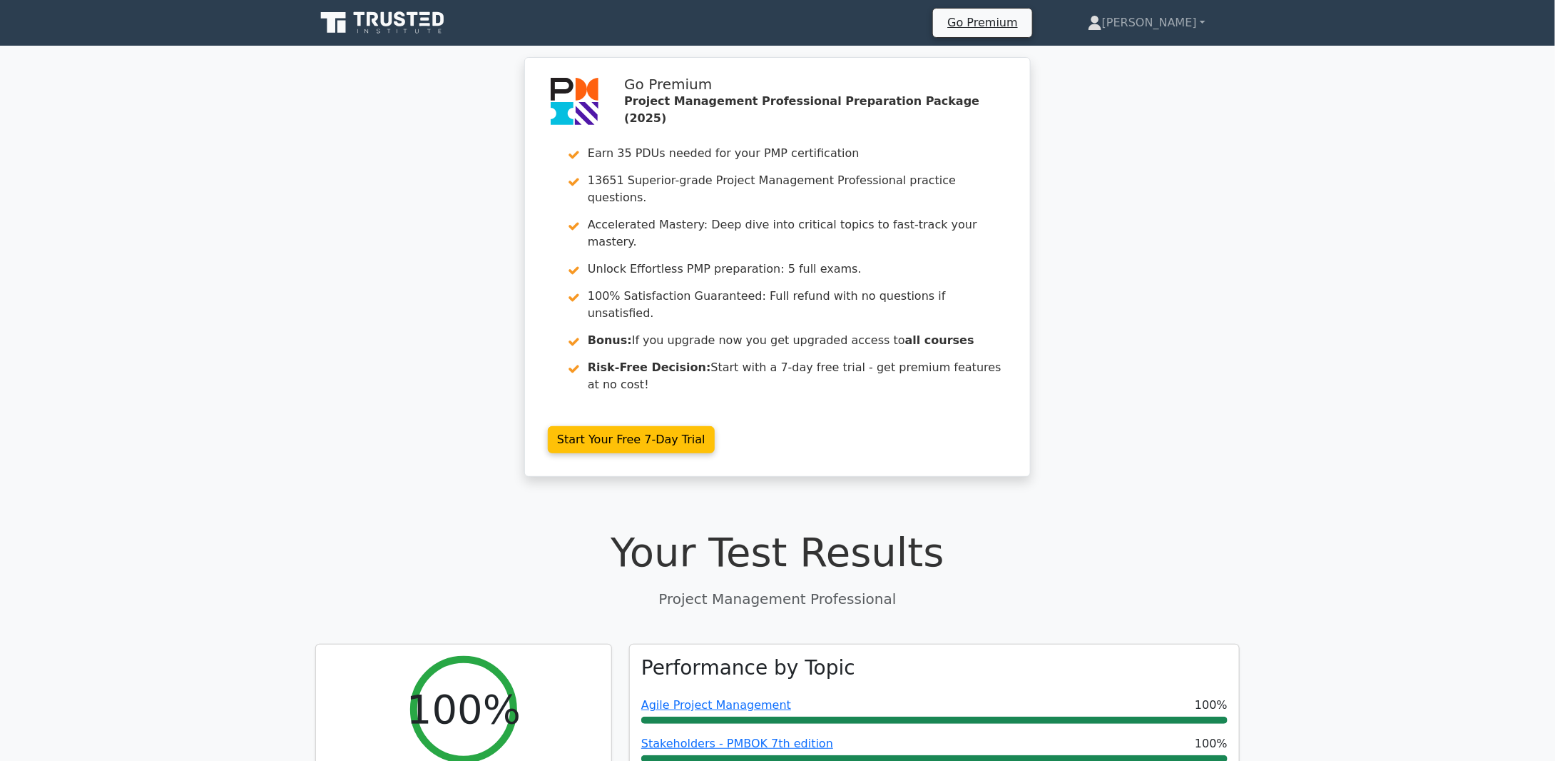
click at [370, 18] on icon at bounding box center [372, 19] width 11 height 14
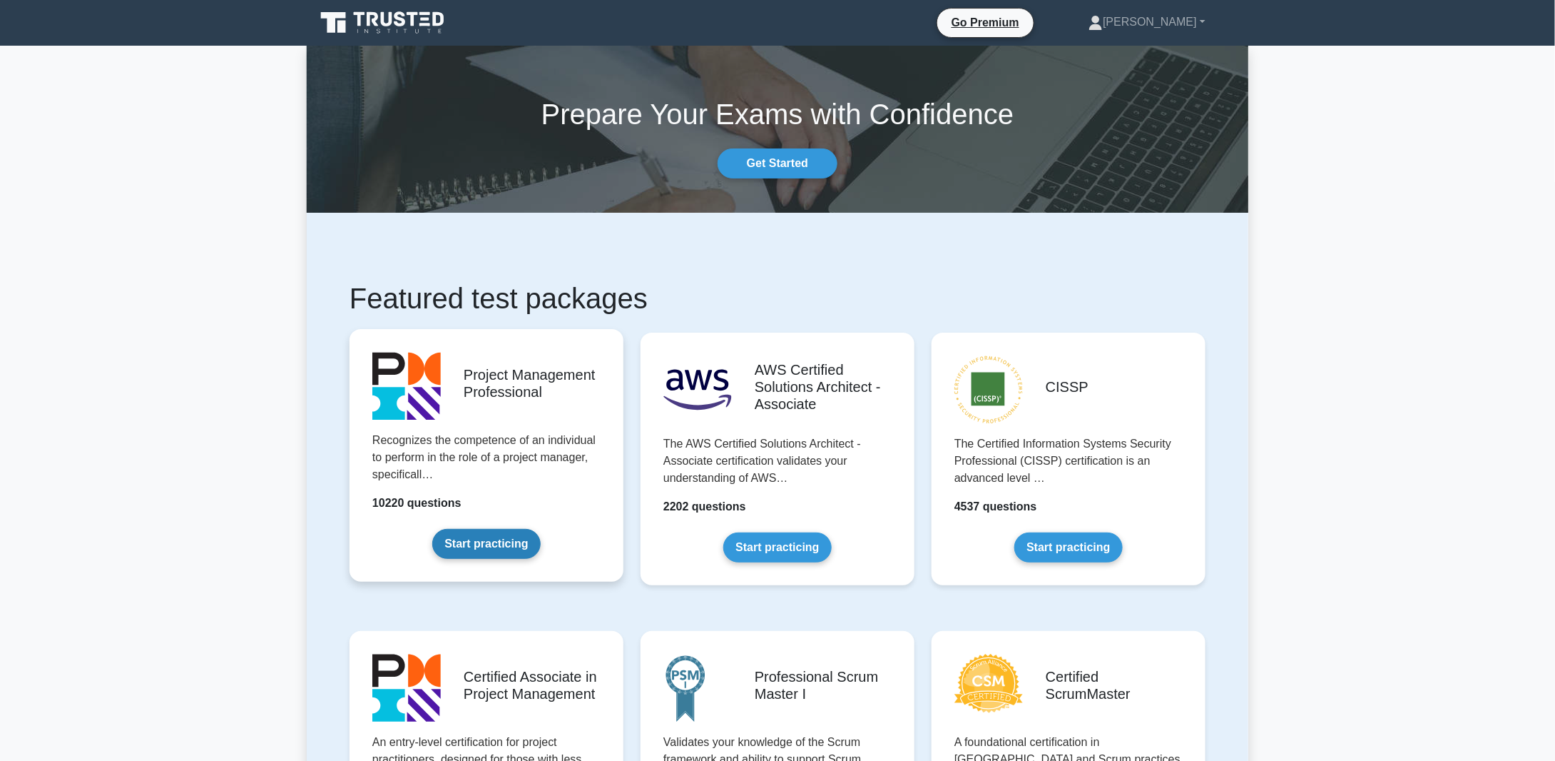
click at [528, 529] on link "Start practicing" at bounding box center [486, 544] width 108 height 30
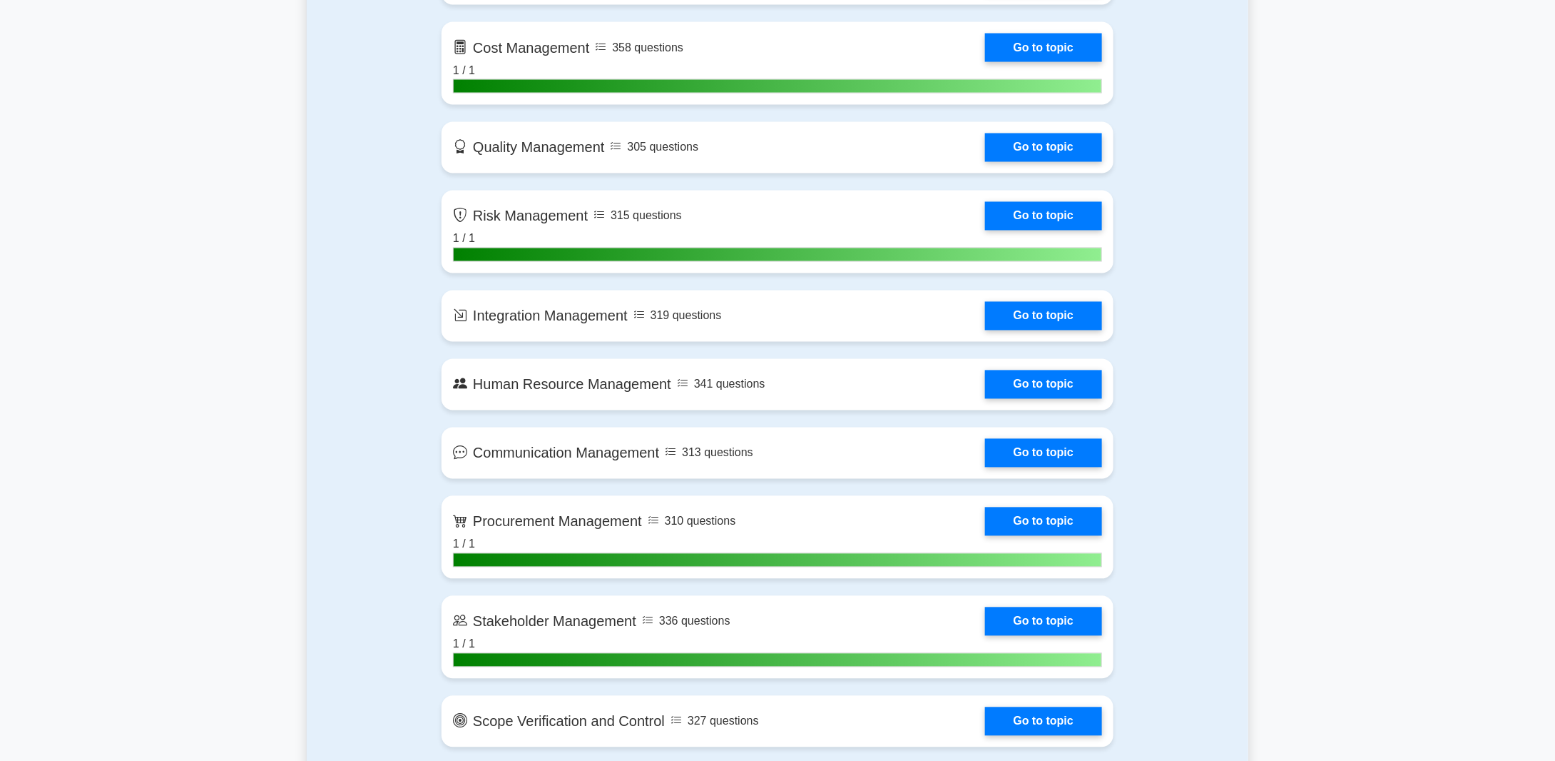
scroll to position [927, 0]
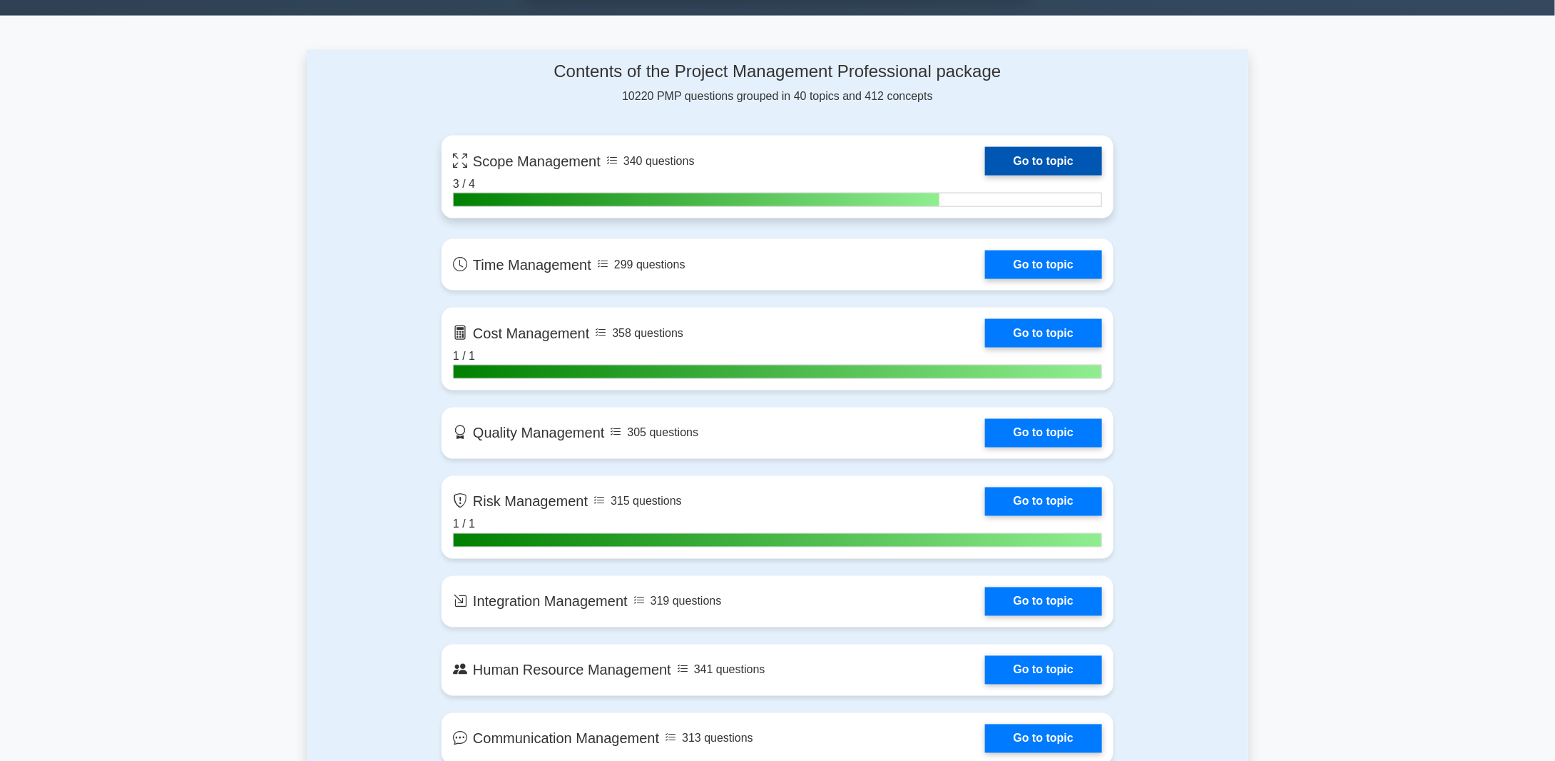
click at [1039, 151] on link "Go to topic" at bounding box center [1043, 161] width 117 height 29
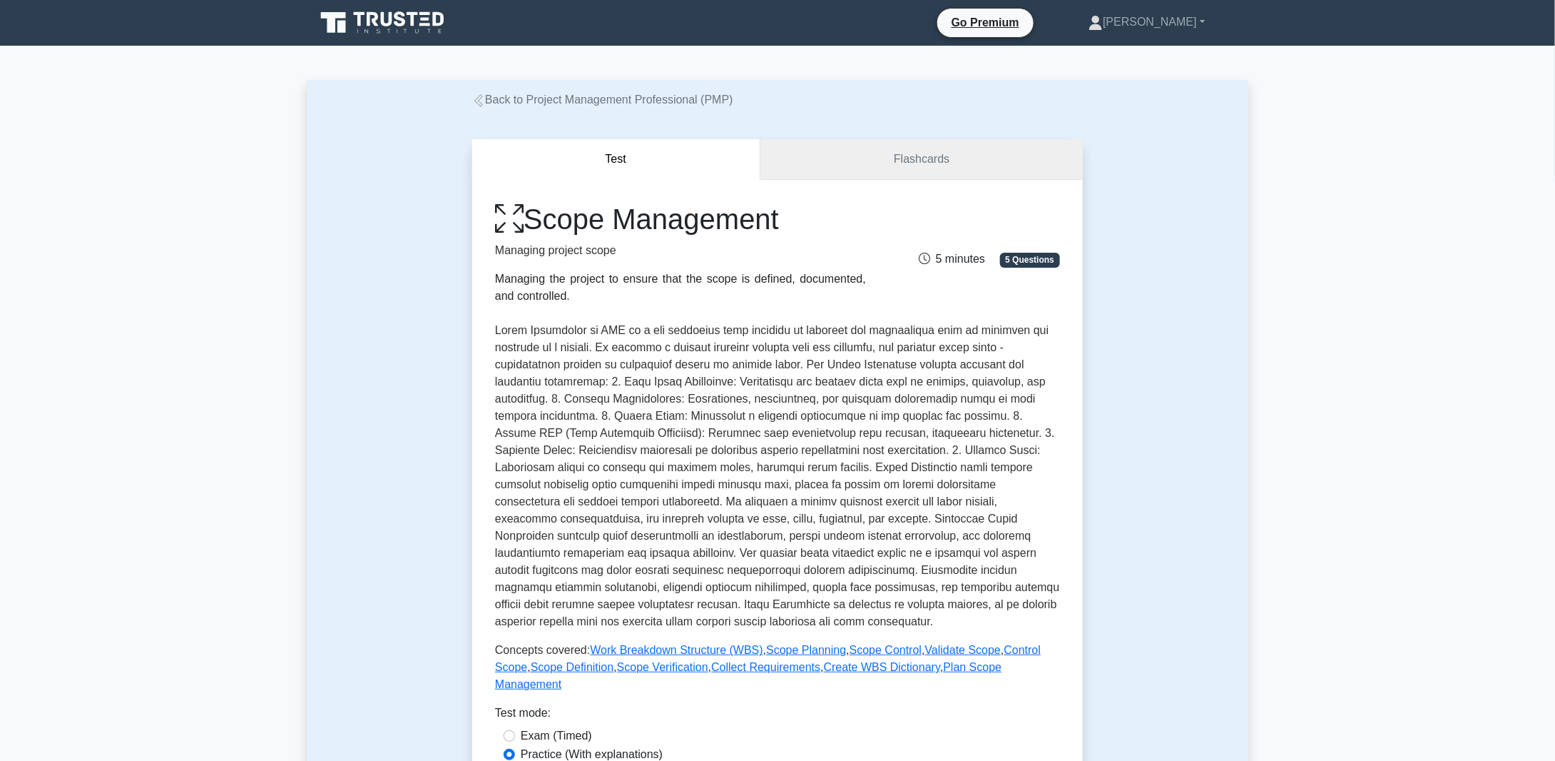
click at [927, 160] on link "Flashcards" at bounding box center [922, 159] width 322 height 41
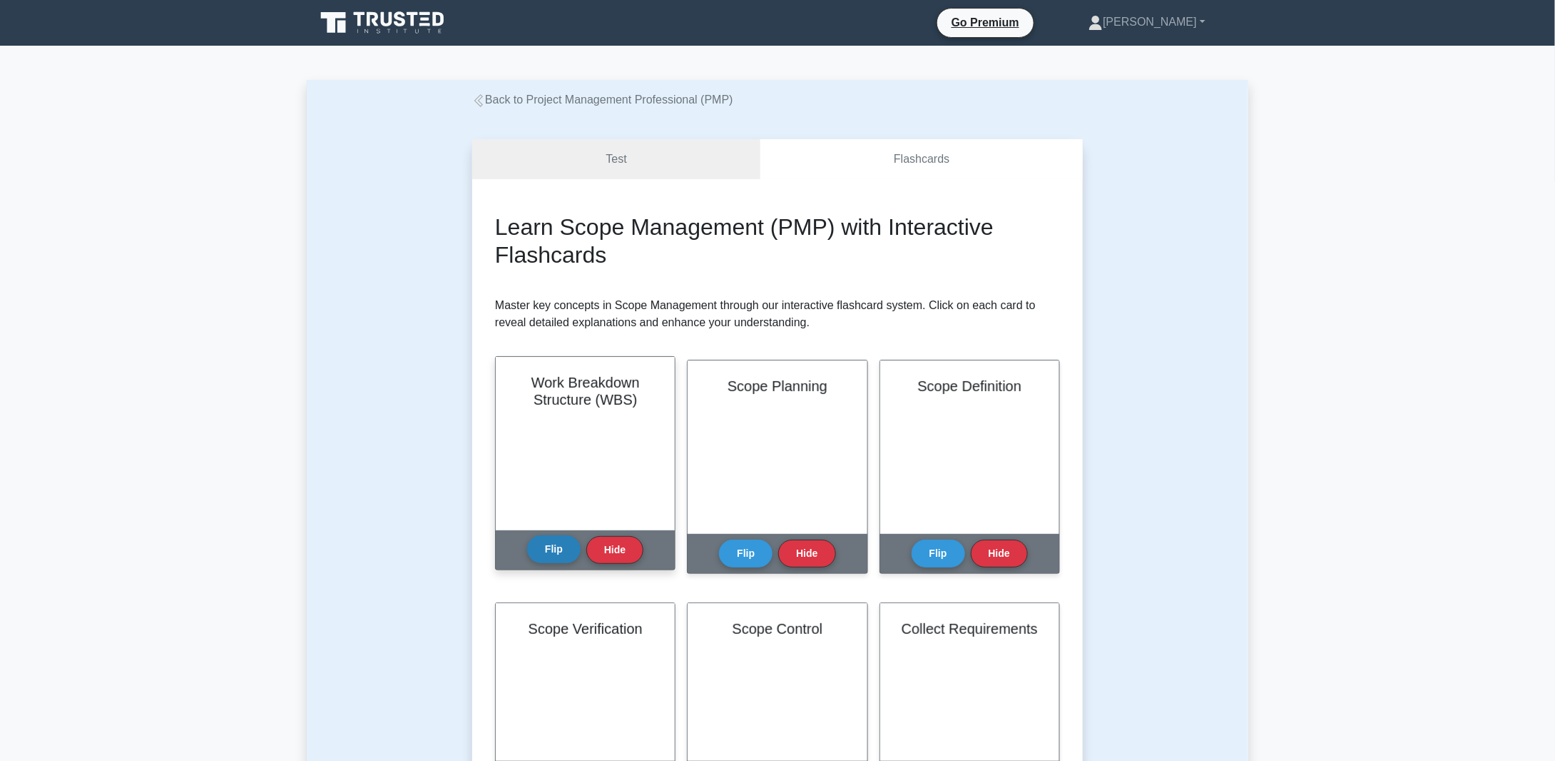
click at [552, 550] on button "Flip" at bounding box center [554, 549] width 54 height 28
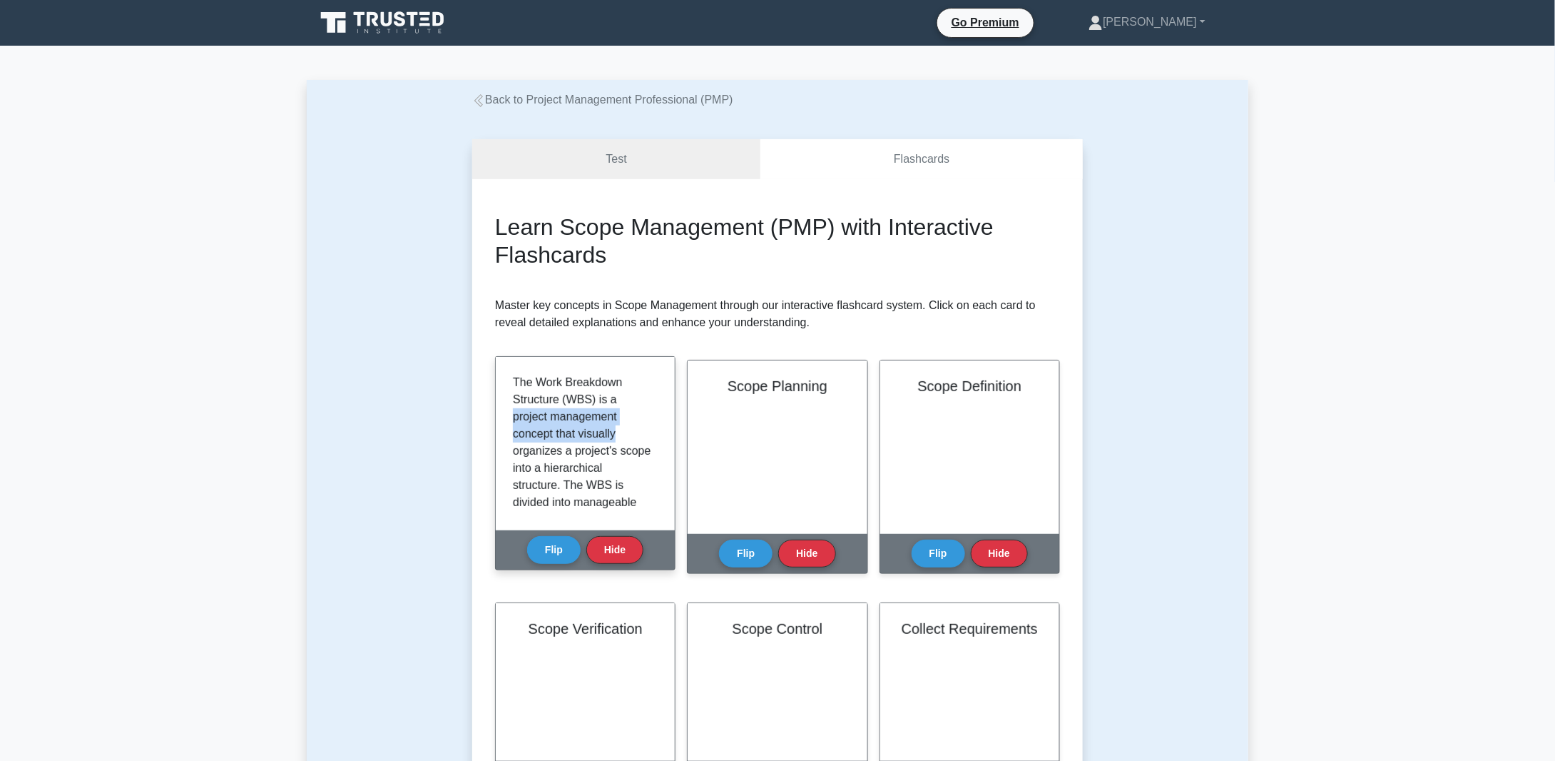
drag, startPoint x: 658, startPoint y: 396, endPoint x: 652, endPoint y: 432, distance: 36.1
click at [654, 429] on div "The Work Breakdown Structure (WBS) is a project management concept that visuall…" at bounding box center [585, 443] width 145 height 139
click at [658, 469] on div "The Work Breakdown Structure (WBS) is a project management concept that visuall…" at bounding box center [585, 443] width 179 height 173
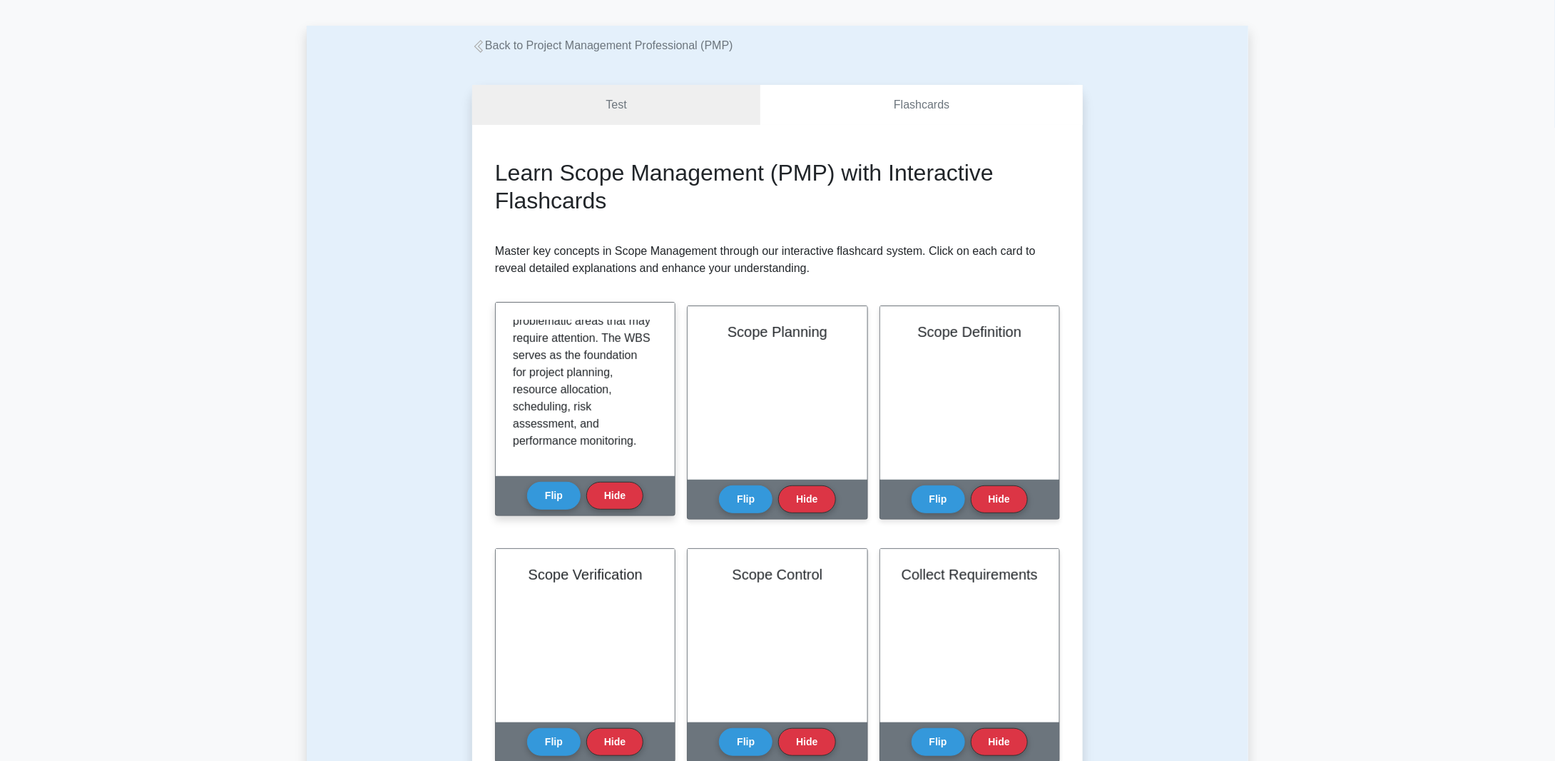
scroll to position [71, 0]
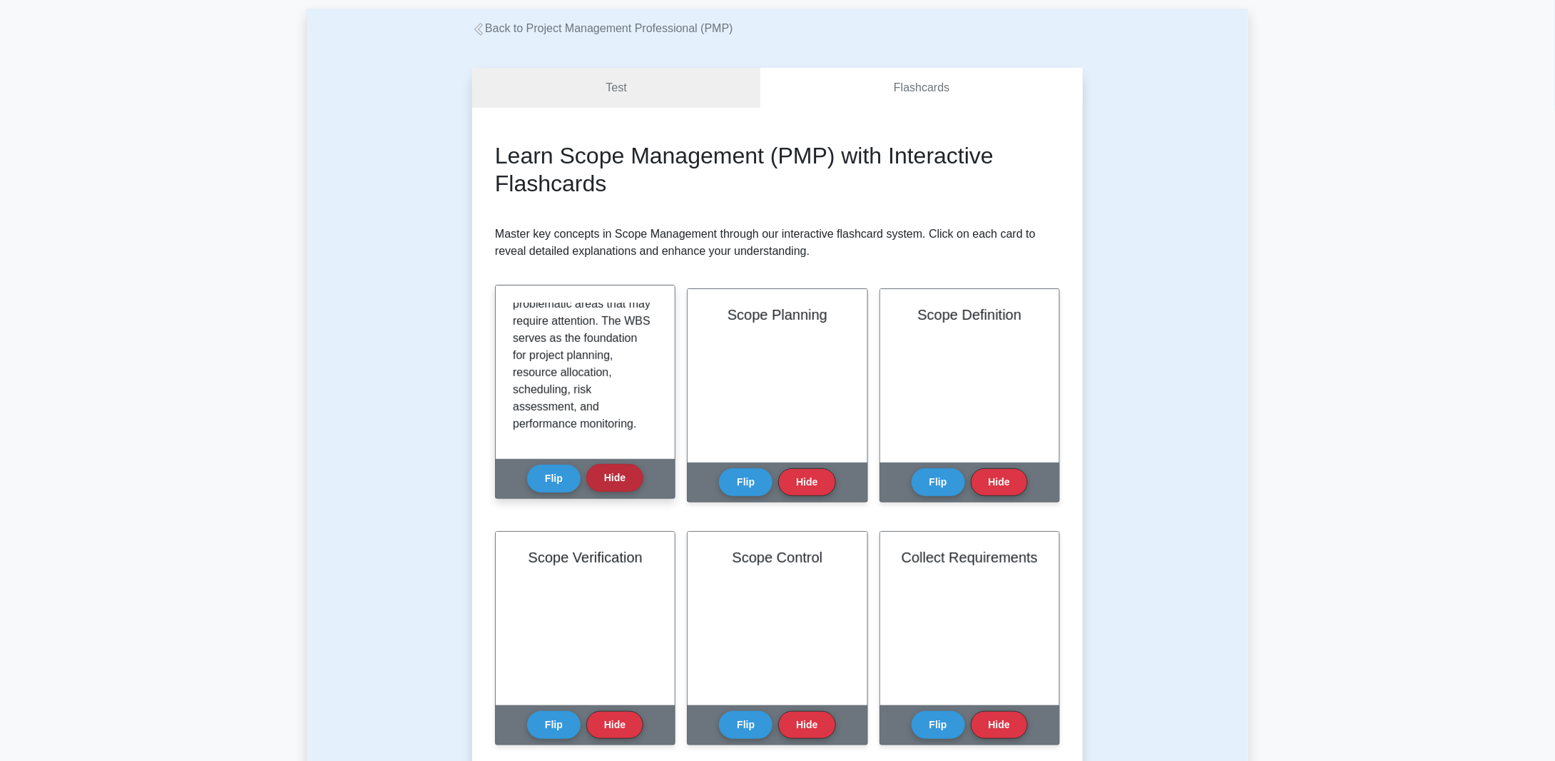
click at [619, 467] on button "Hide" at bounding box center [614, 478] width 57 height 28
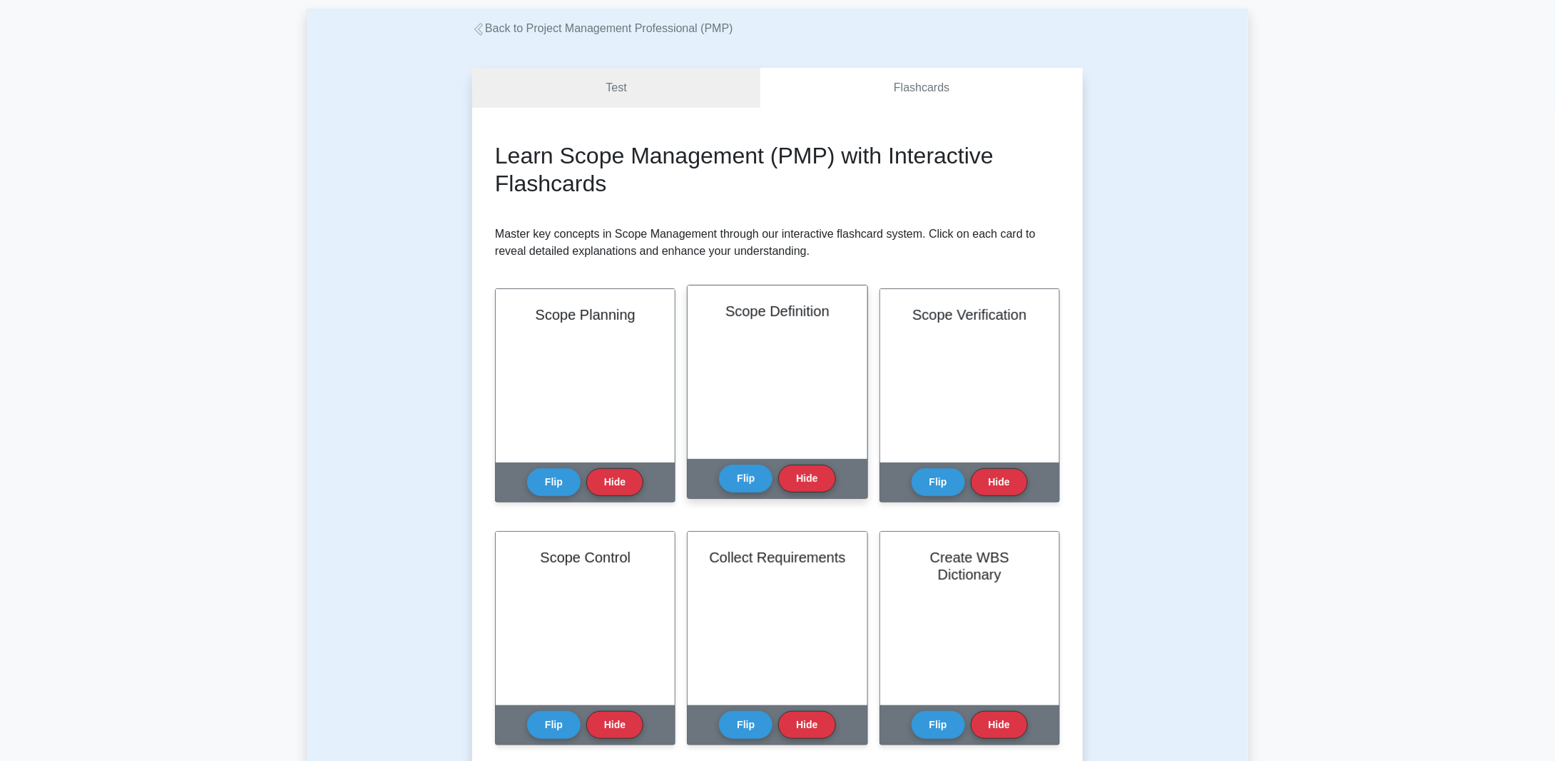
scroll to position [428, 0]
click at [599, 83] on link "Test" at bounding box center [616, 88] width 288 height 41
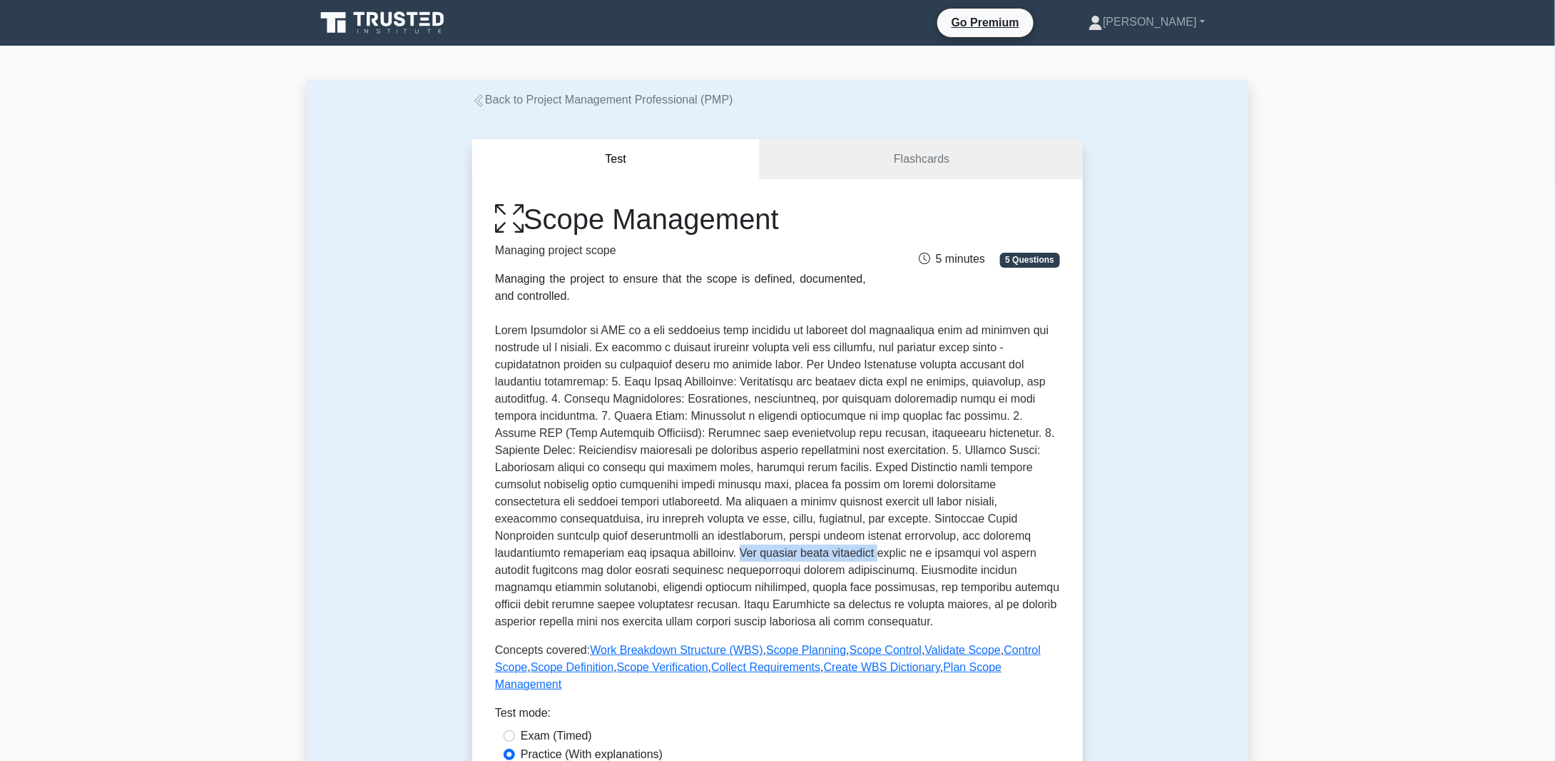
drag, startPoint x: 579, startPoint y: 552, endPoint x: 724, endPoint y: 551, distance: 144.8
click at [724, 551] on p at bounding box center [777, 476] width 565 height 308
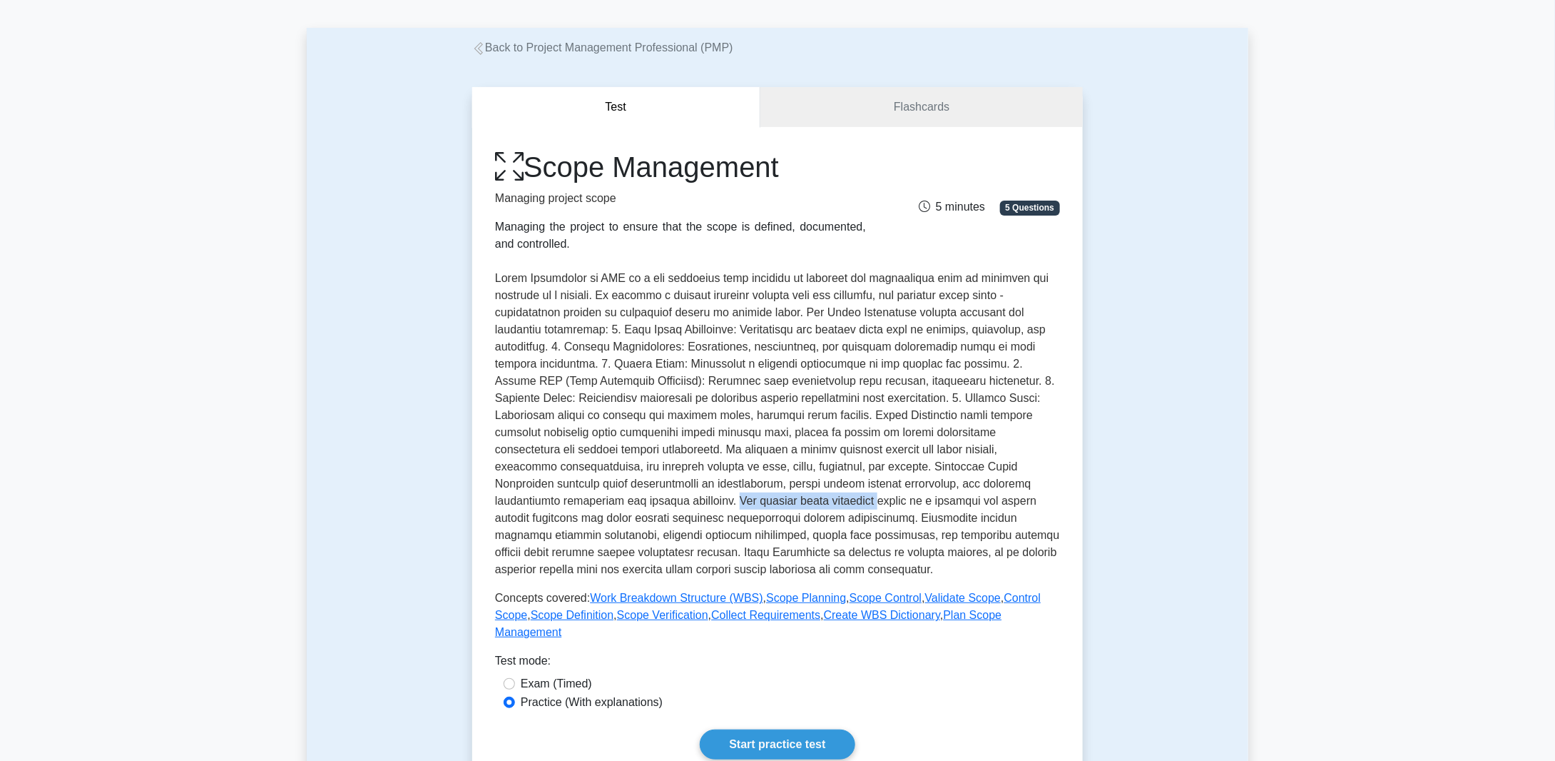
scroll to position [71, 0]
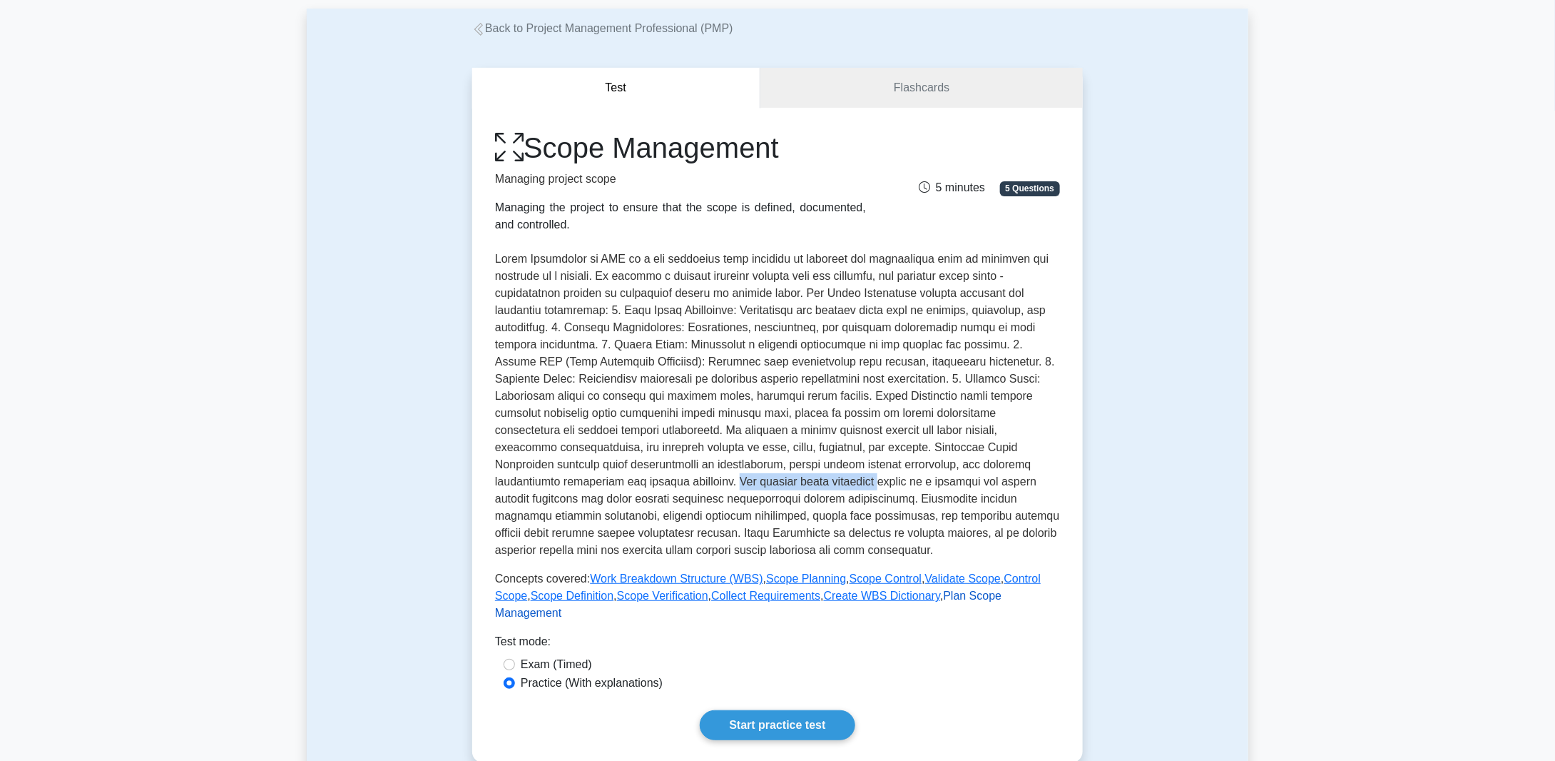
click at [954, 596] on link "Plan Scope Management" at bounding box center [748, 603] width 507 height 29
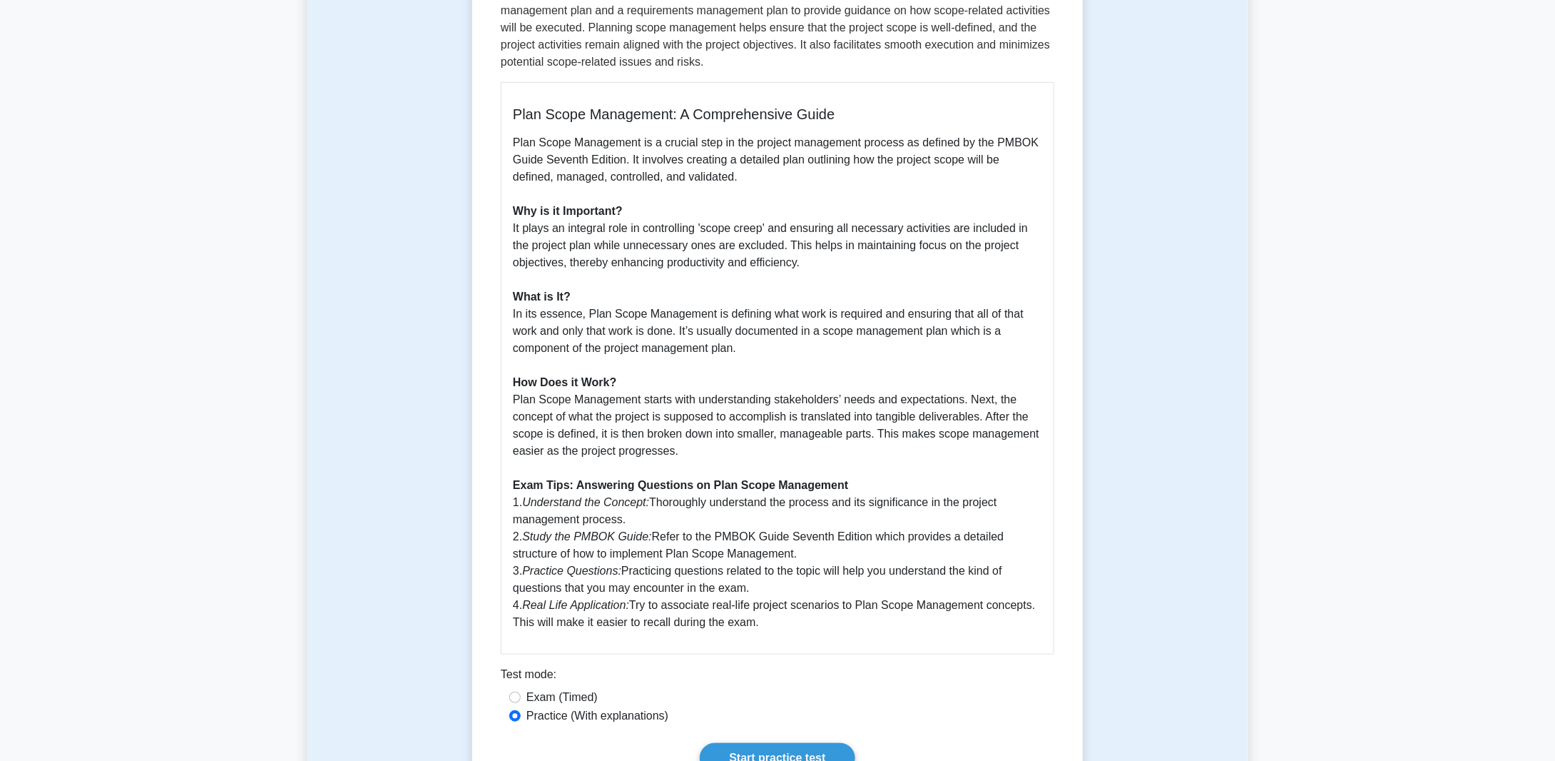
scroll to position [428, 0]
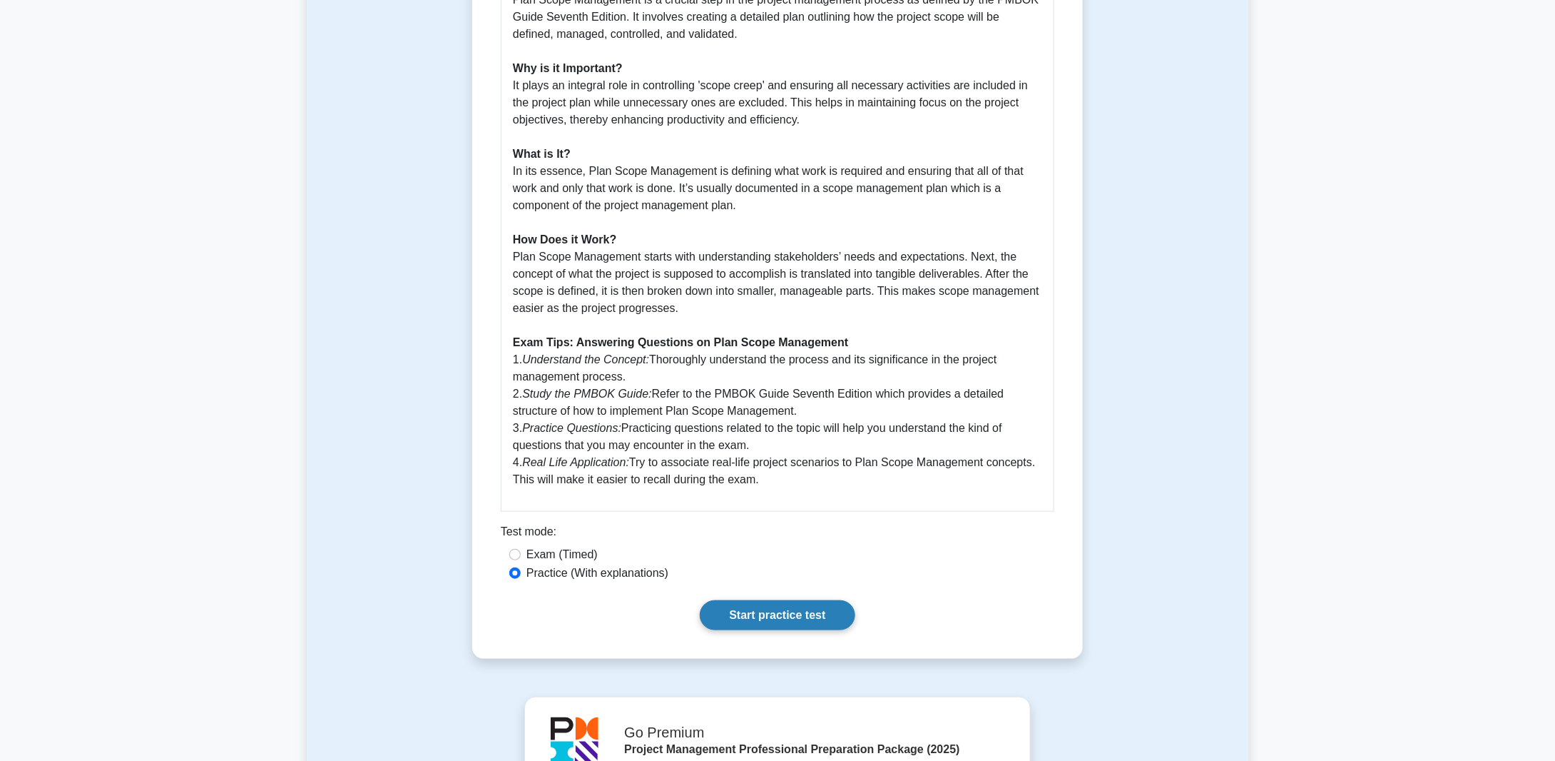
click at [768, 614] on link "Start practice test" at bounding box center [777, 615] width 155 height 30
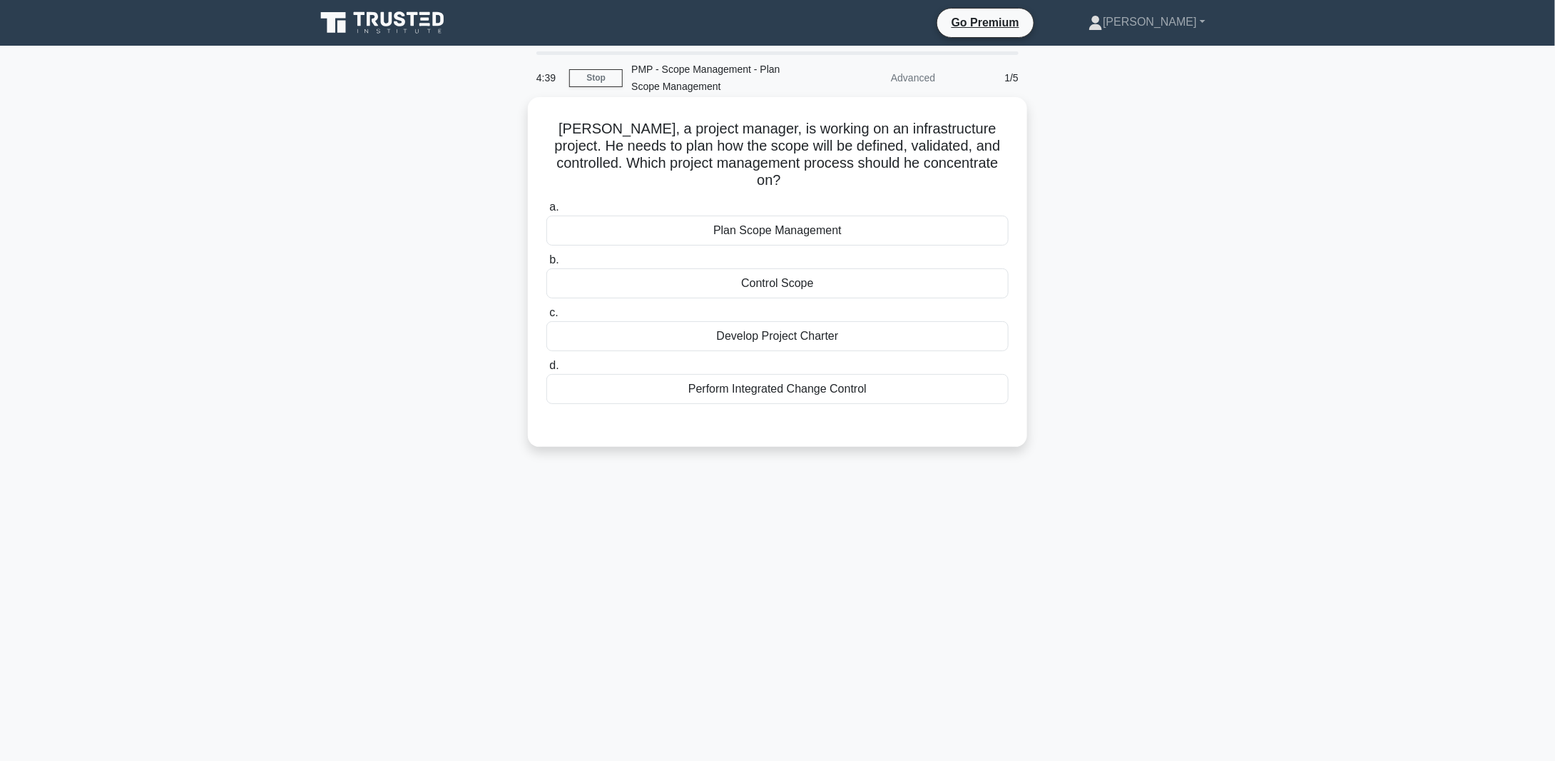
click at [748, 215] on div "Plan Scope Management" at bounding box center [777, 230] width 462 height 30
click at [546, 210] on input "a. Plan Scope Management" at bounding box center [546, 207] width 0 height 9
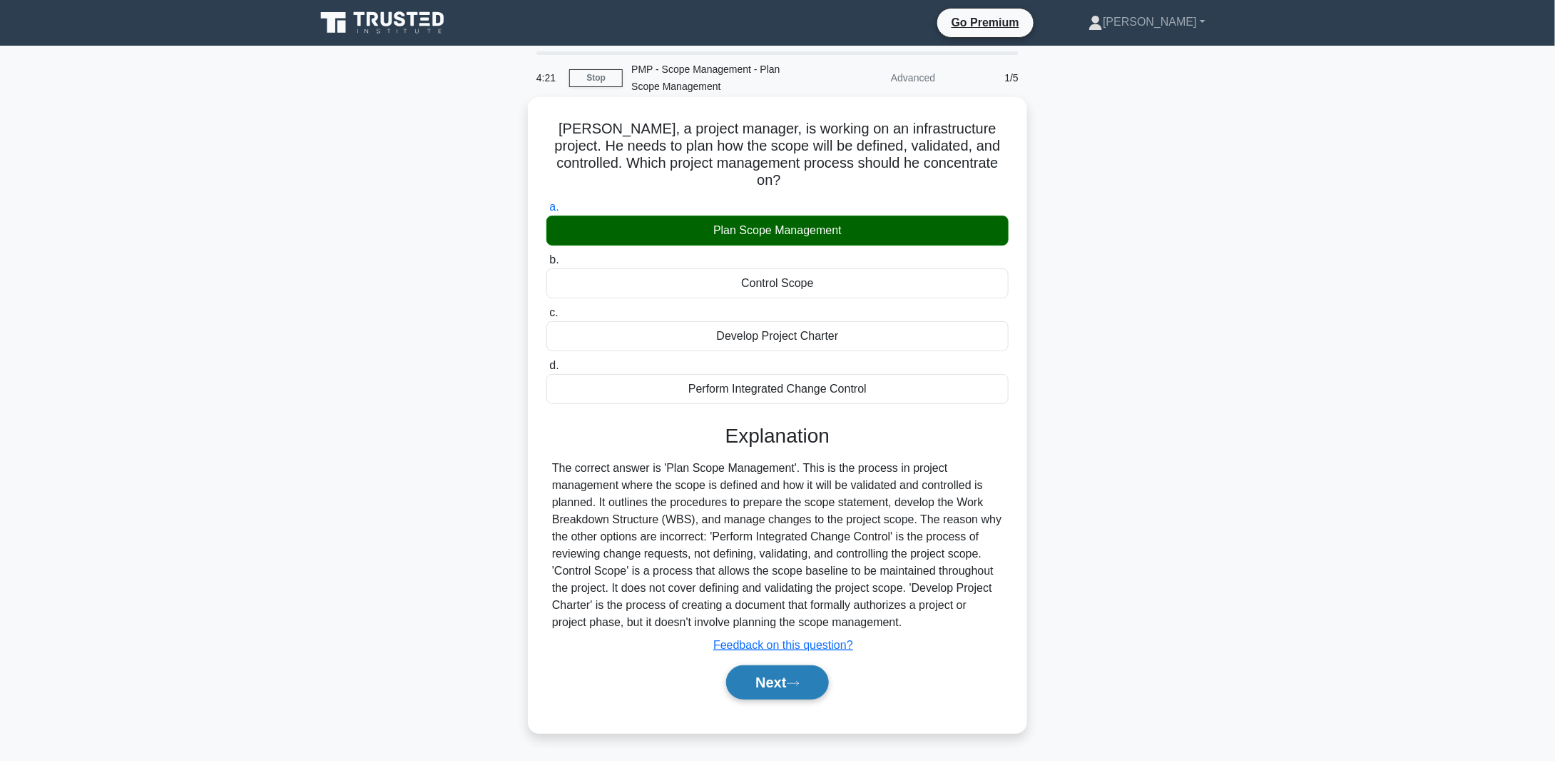
click at [784, 665] on button "Next" at bounding box center [777, 682] width 102 height 34
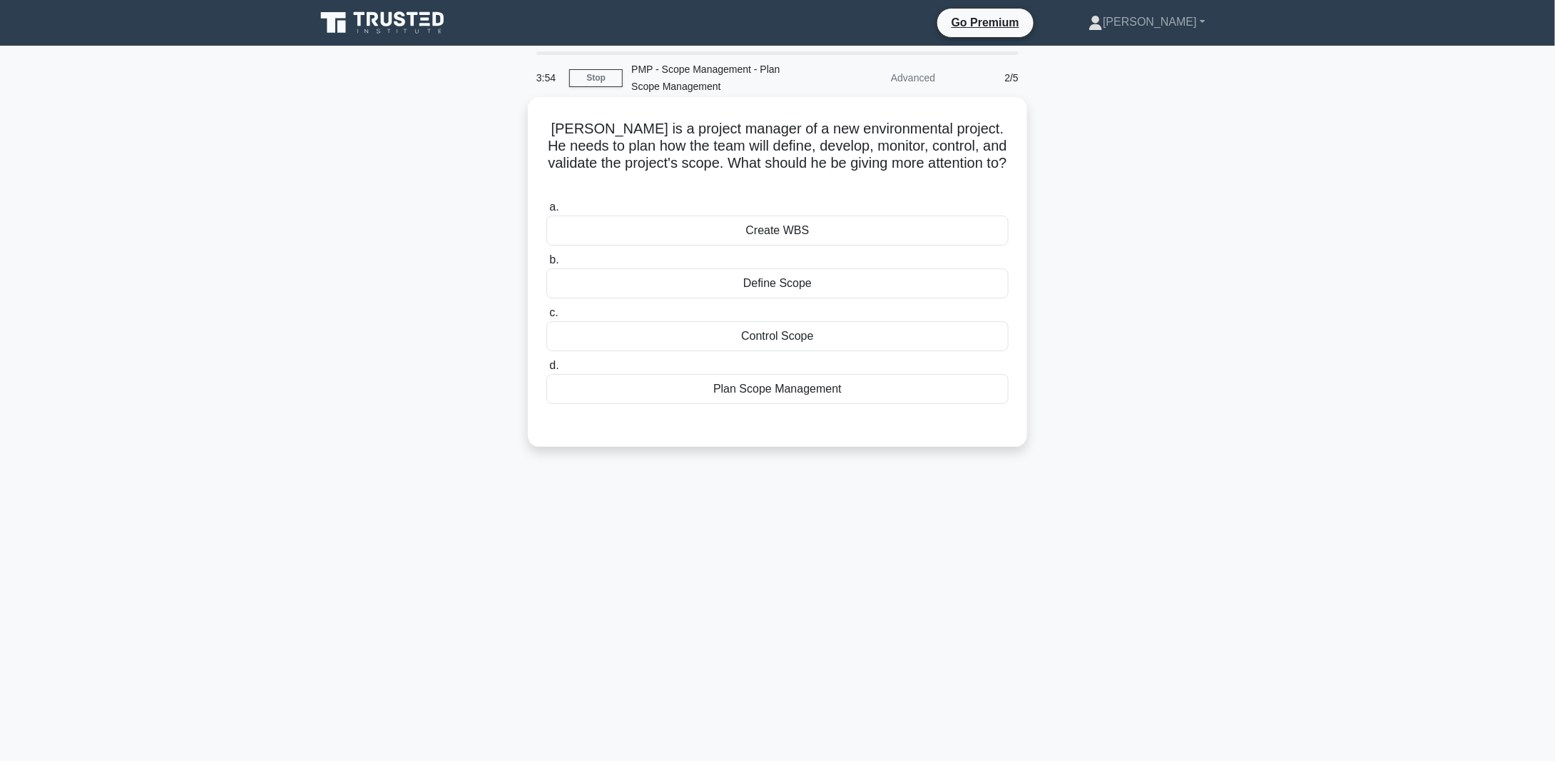
click at [798, 374] on div "Plan Scope Management" at bounding box center [777, 389] width 462 height 30
click at [546, 369] on input "d. Plan Scope Management" at bounding box center [546, 365] width 0 height 9
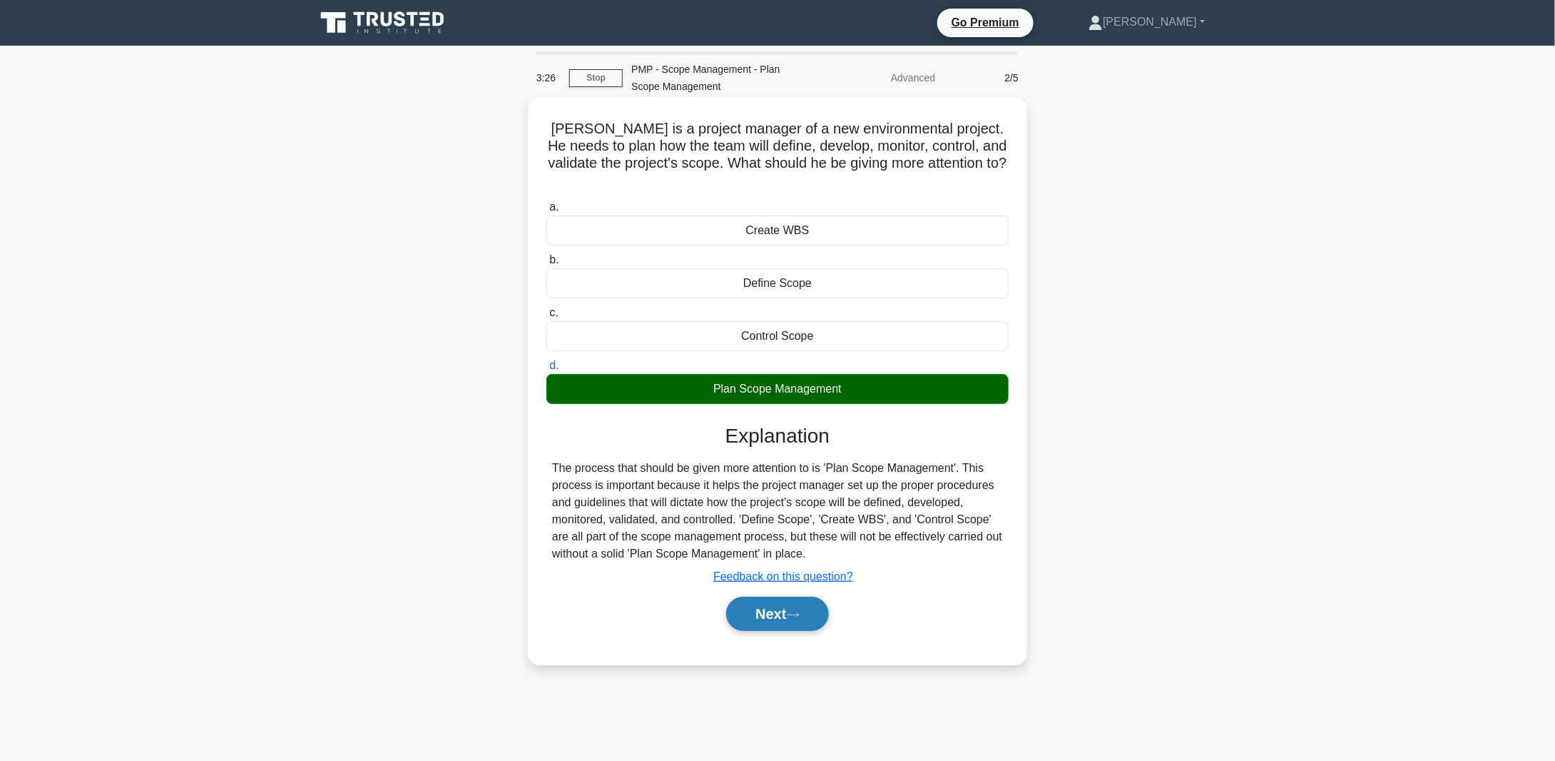
click at [770, 596] on button "Next" at bounding box center [777, 613] width 102 height 34
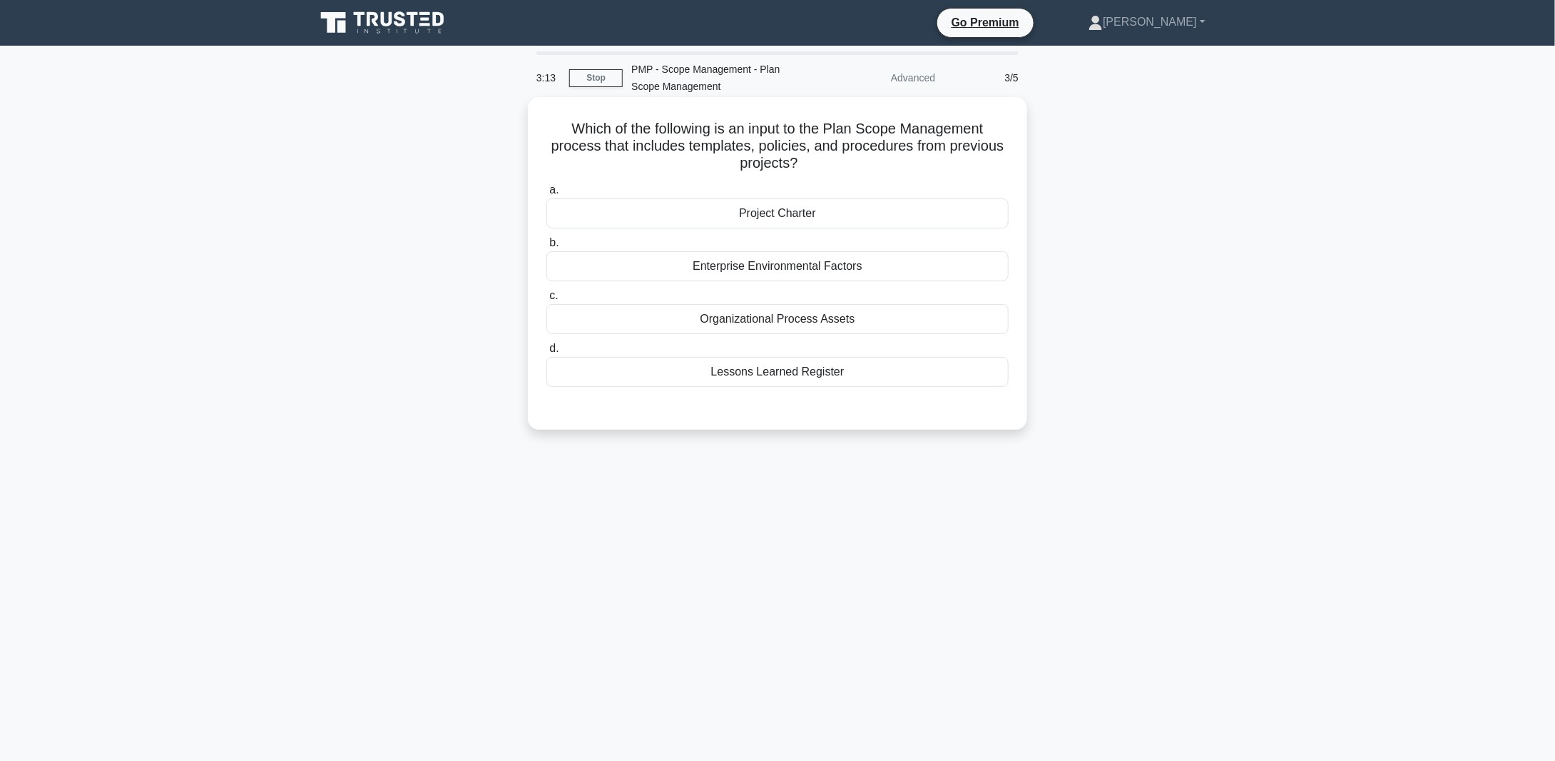
click at [776, 317] on div "Organizational Process Assets" at bounding box center [777, 319] width 462 height 30
click at [546, 300] on input "c. Organizational Process Assets" at bounding box center [546, 295] width 0 height 9
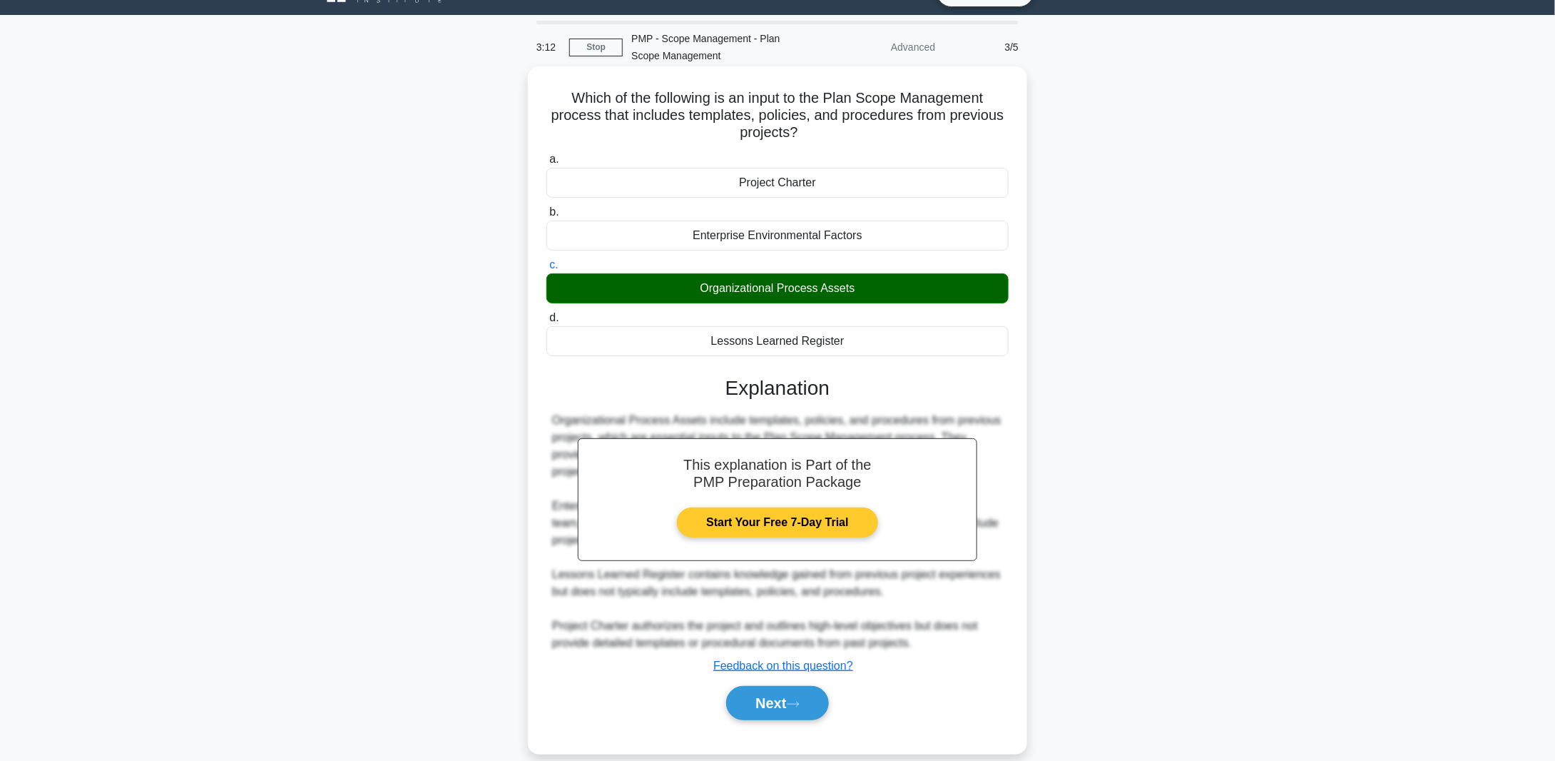
scroll to position [48, 0]
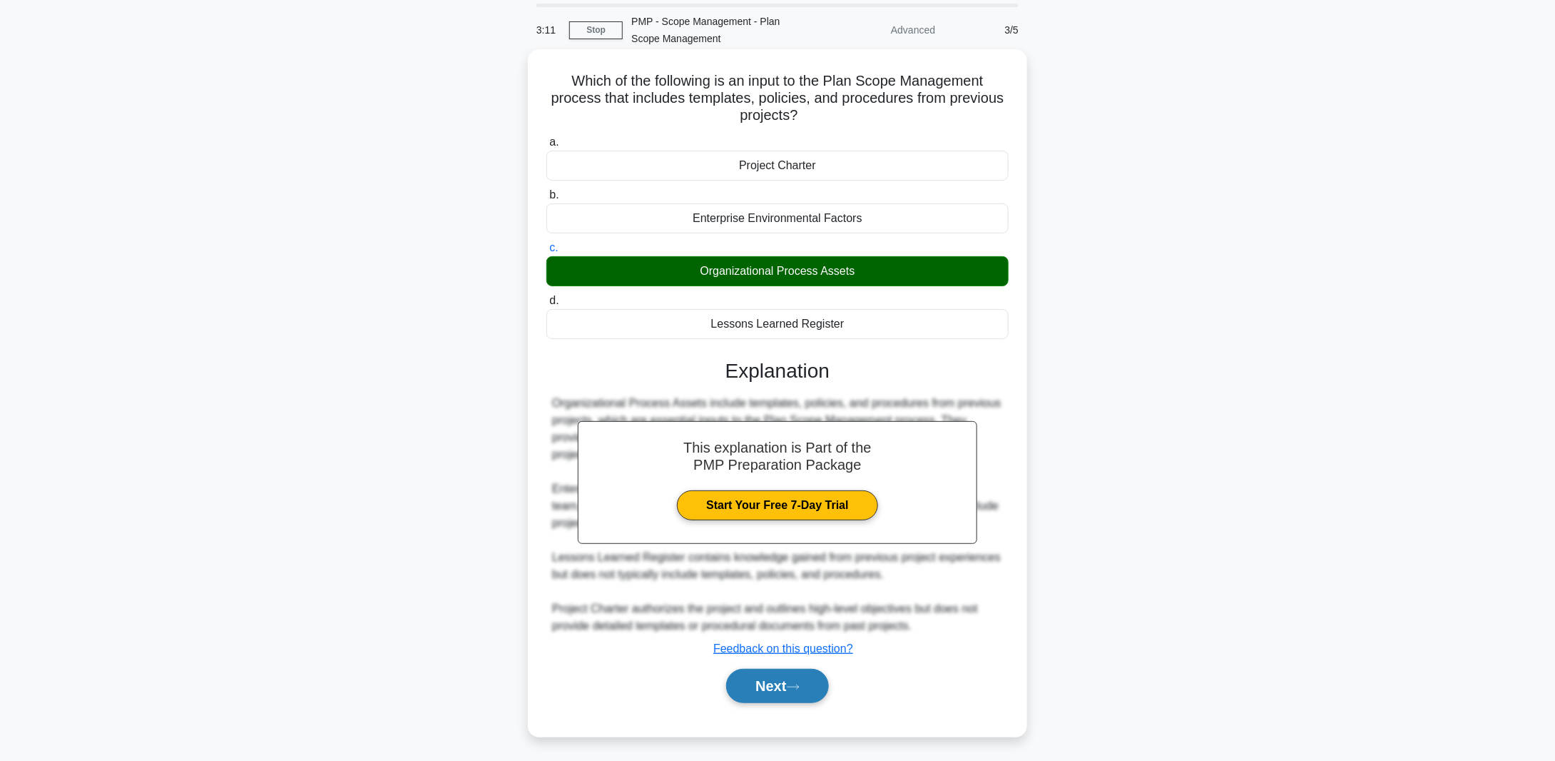
click at [777, 677] on button "Next" at bounding box center [777, 685] width 102 height 34
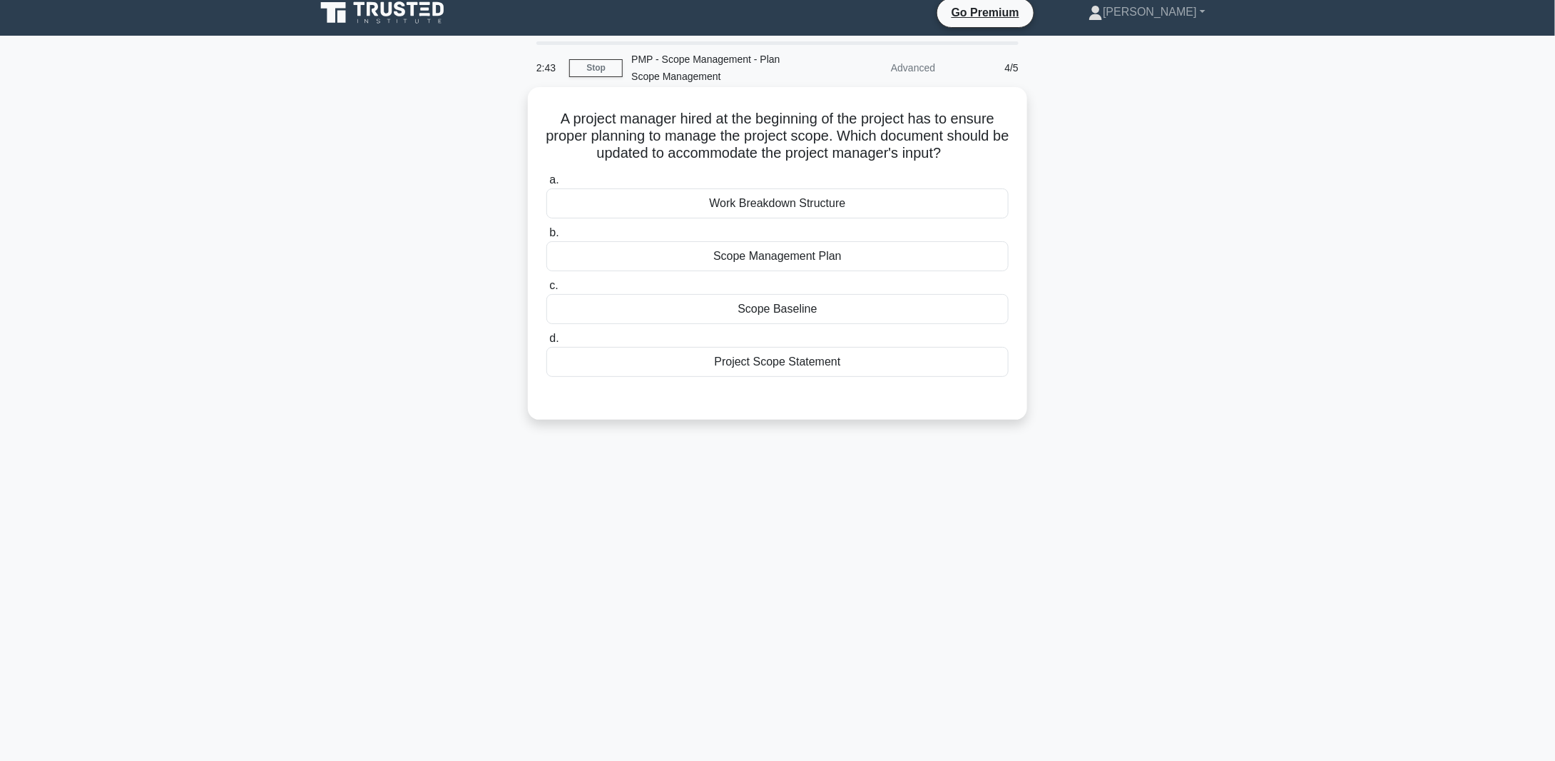
click at [771, 256] on div "Scope Management Plan" at bounding box center [777, 256] width 462 height 30
click at [546, 238] on input "b. Scope Management Plan" at bounding box center [546, 232] width 0 height 9
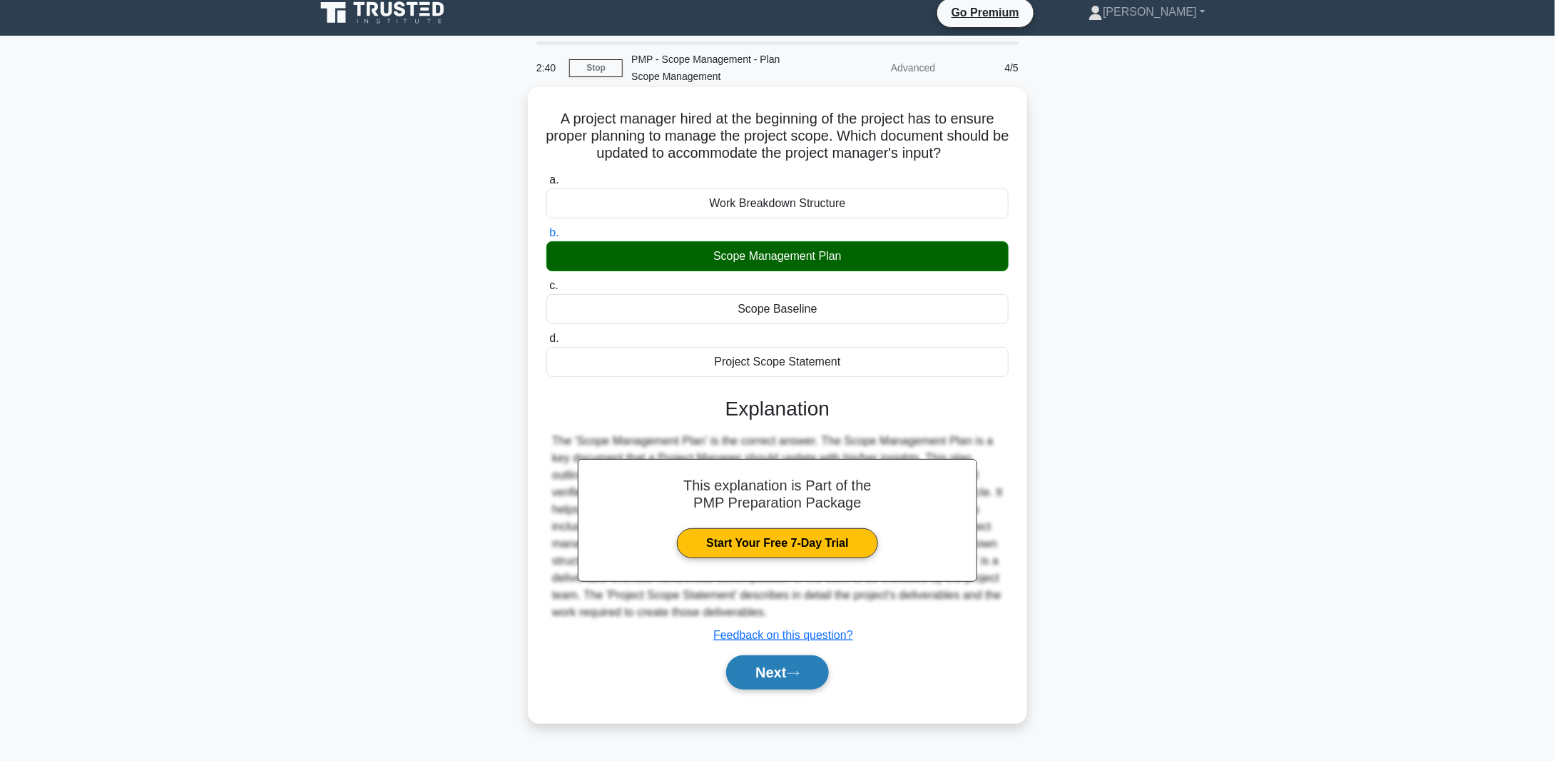
click at [798, 671] on icon at bounding box center [793, 673] width 11 height 4
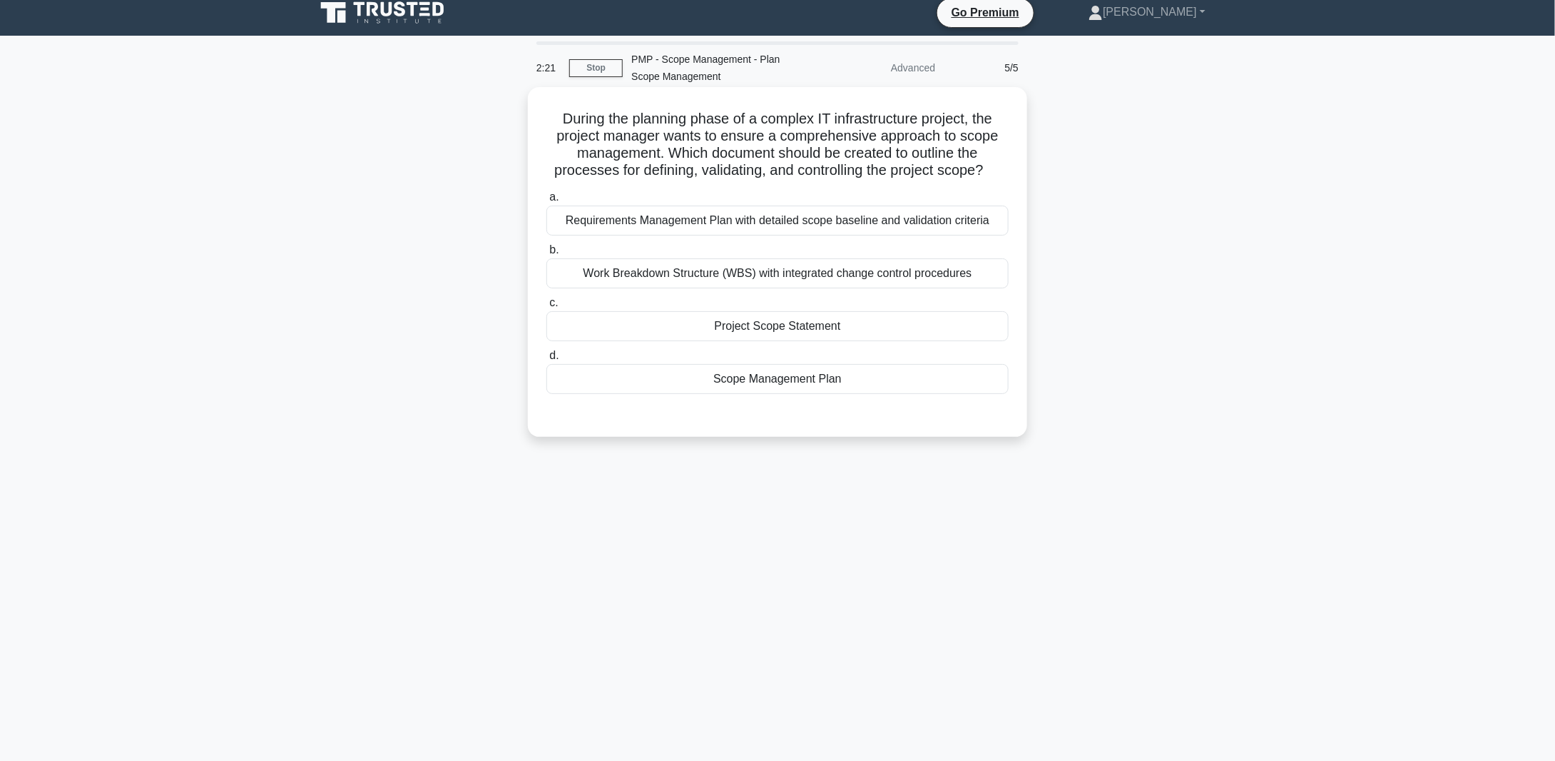
click at [788, 386] on div "Scope Management Plan" at bounding box center [777, 379] width 462 height 30
click at [546, 360] on input "d. Scope Management Plan" at bounding box center [546, 355] width 0 height 9
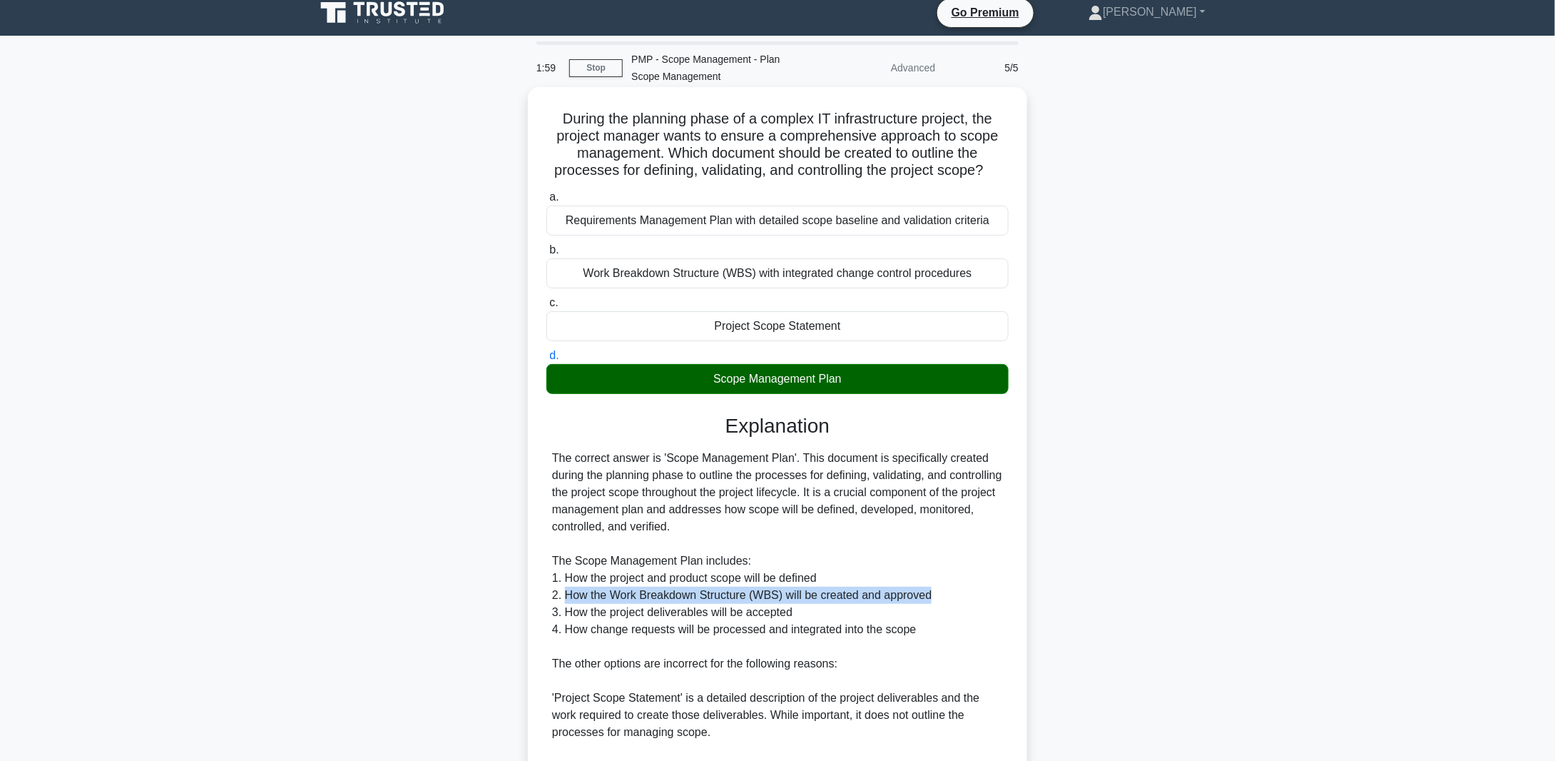
drag, startPoint x: 564, startPoint y: 594, endPoint x: 928, endPoint y: 600, distance: 364.6
click at [928, 600] on div "The correct answer is 'Scope Management Plan'. This document is specifically cr…" at bounding box center [777, 663] width 451 height 428
drag, startPoint x: 569, startPoint y: 611, endPoint x: 794, endPoint y: 613, distance: 225.4
click at [794, 613] on div "The correct answer is 'Scope Management Plan'. This document is specifically cr…" at bounding box center [777, 663] width 451 height 428
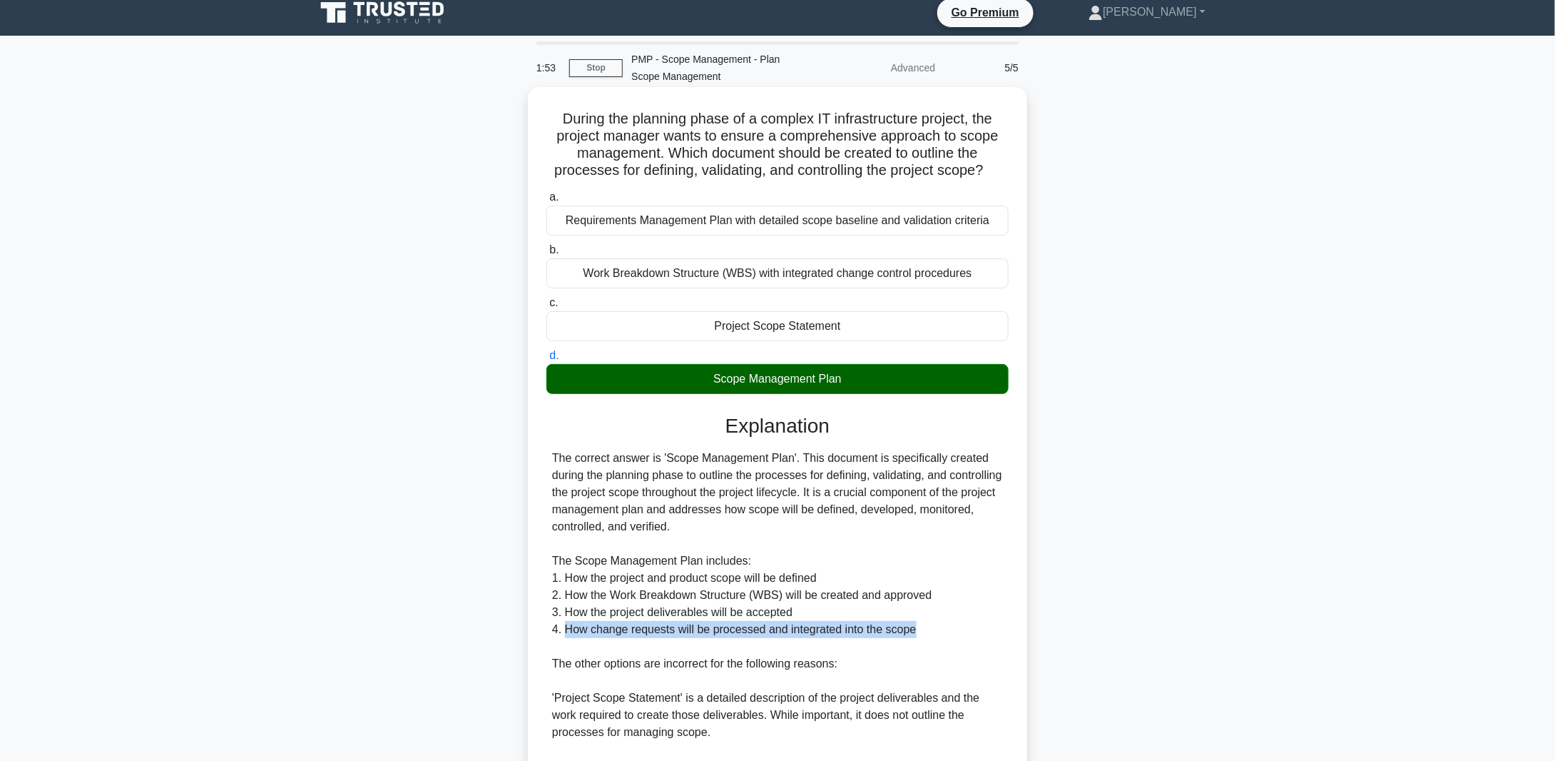
drag, startPoint x: 565, startPoint y: 627, endPoint x: 928, endPoint y: 630, distance: 363.1
click at [928, 630] on div "The correct answer is 'Scope Management Plan'. This document is specifically cr…" at bounding box center [777, 663] width 451 height 428
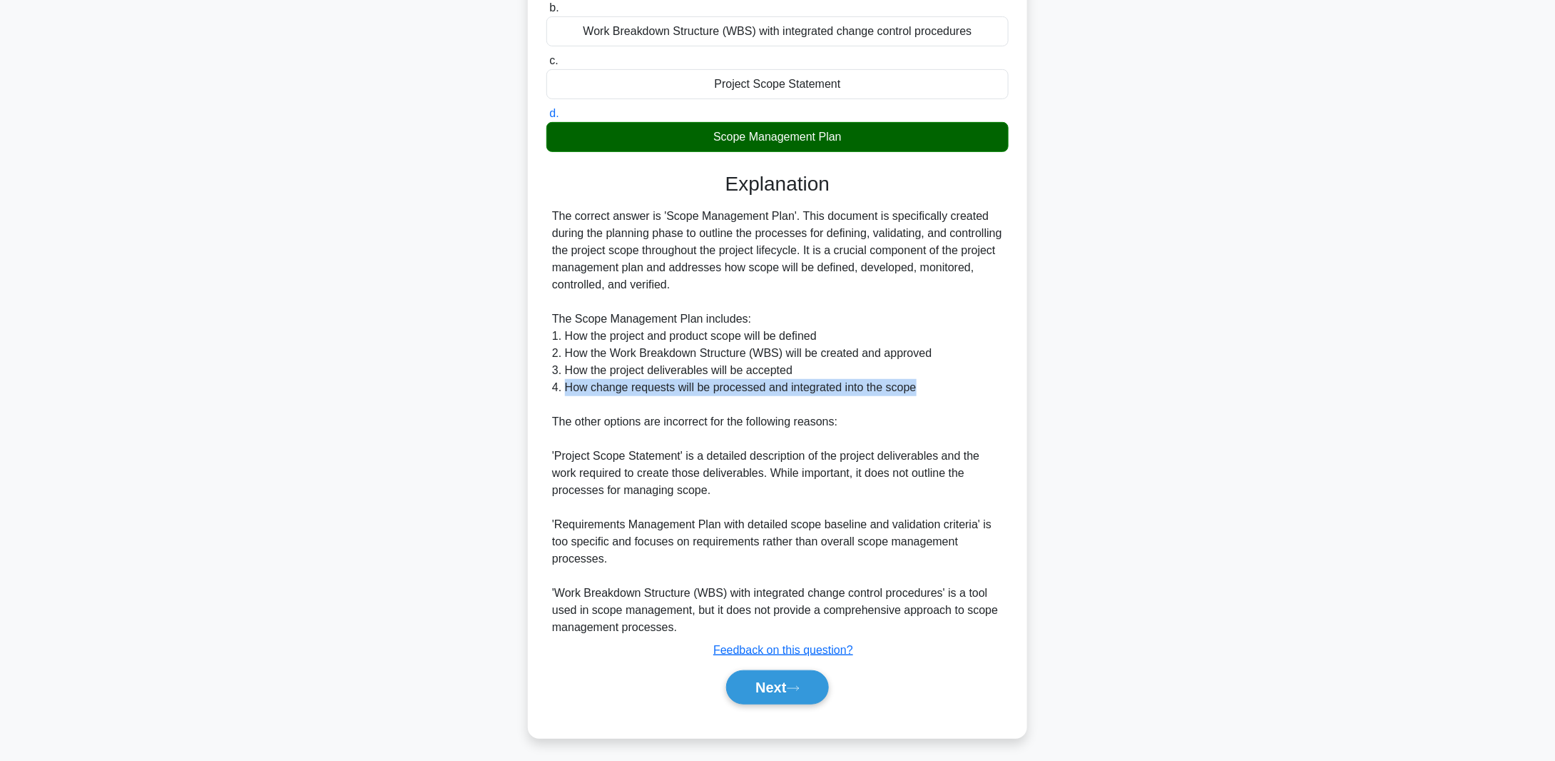
scroll to position [253, 0]
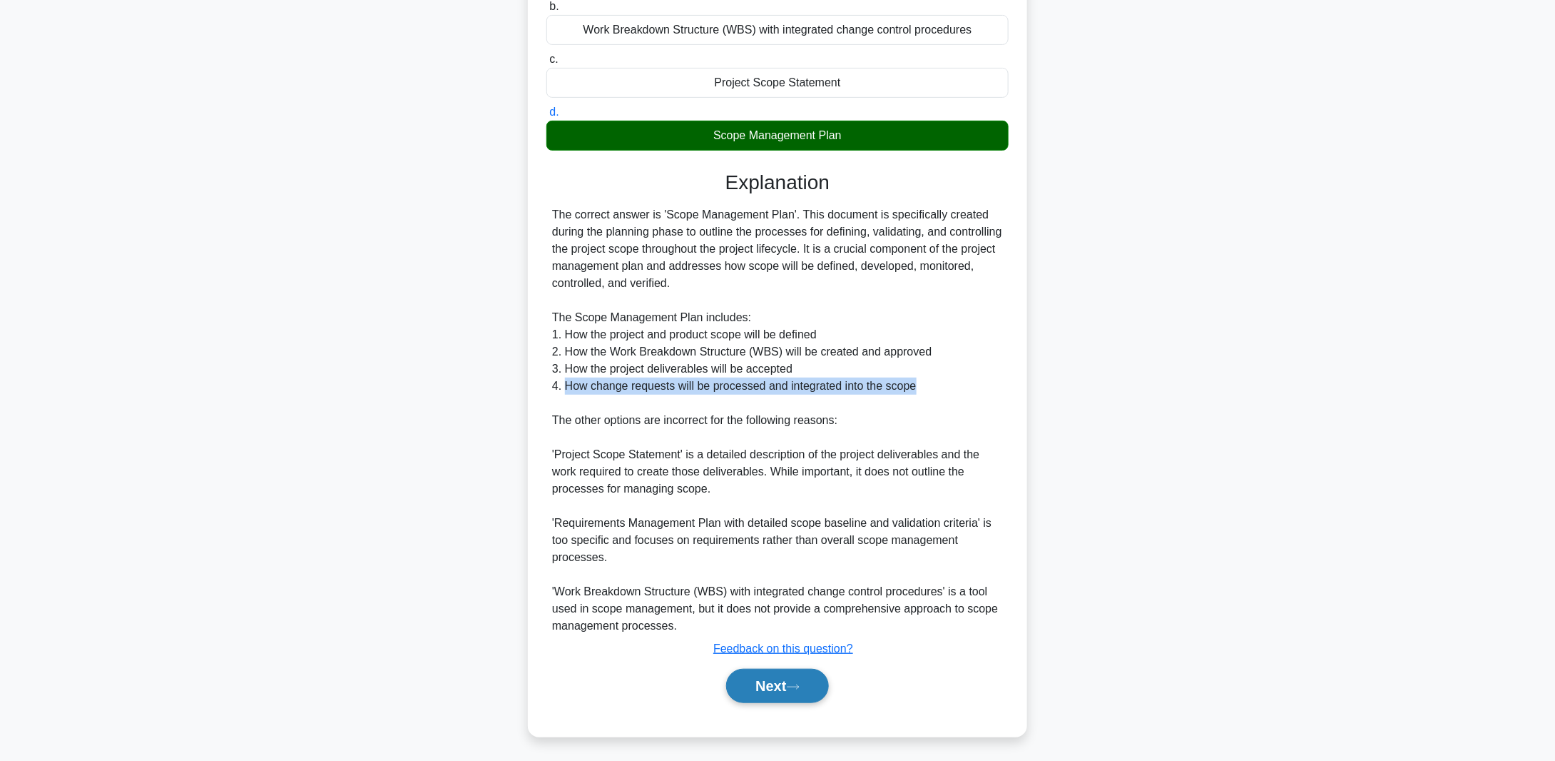
click at [770, 684] on button "Next" at bounding box center [777, 685] width 102 height 34
